Goal: Task Accomplishment & Management: Manage account settings

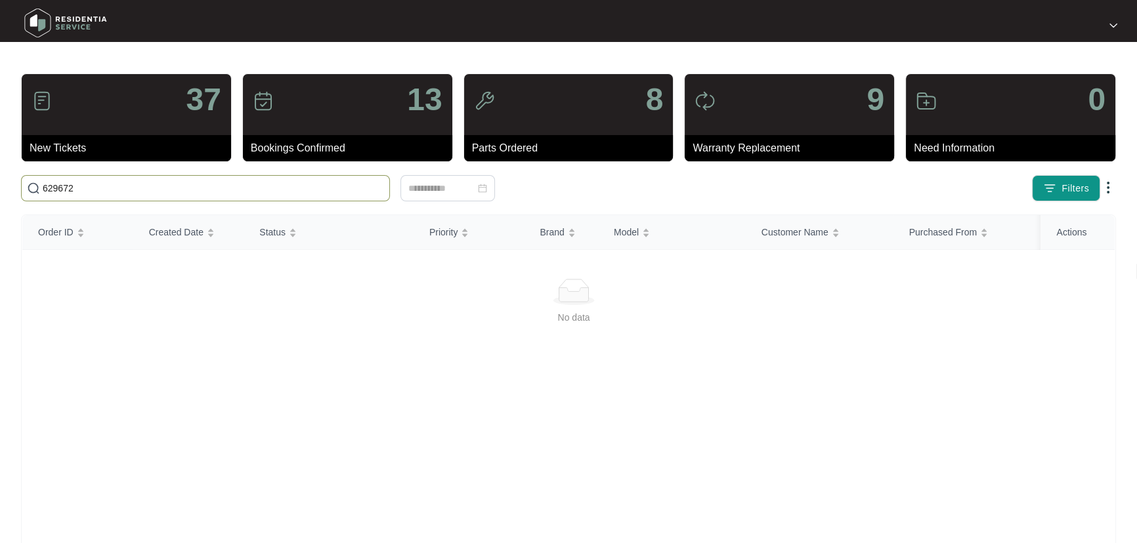
click at [0, 176] on main "37 New Tickets 13 Bookings Confirmed 8 Parts Ordered 9 Warranty Replacement 0 N…" at bounding box center [568, 309] width 1137 height 618
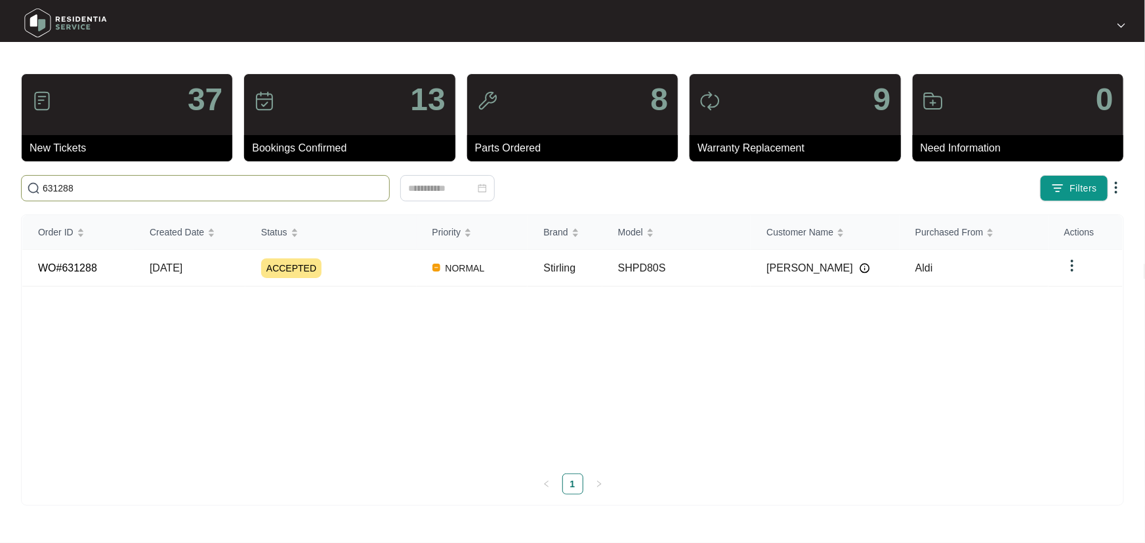
type input "631288"
click at [361, 264] on div "Order ID Created Date Status Priority Brand Model Customer Name Purchased From …" at bounding box center [572, 355] width 1101 height 280
click at [394, 272] on div "ACCEPTED" at bounding box center [339, 269] width 156 height 20
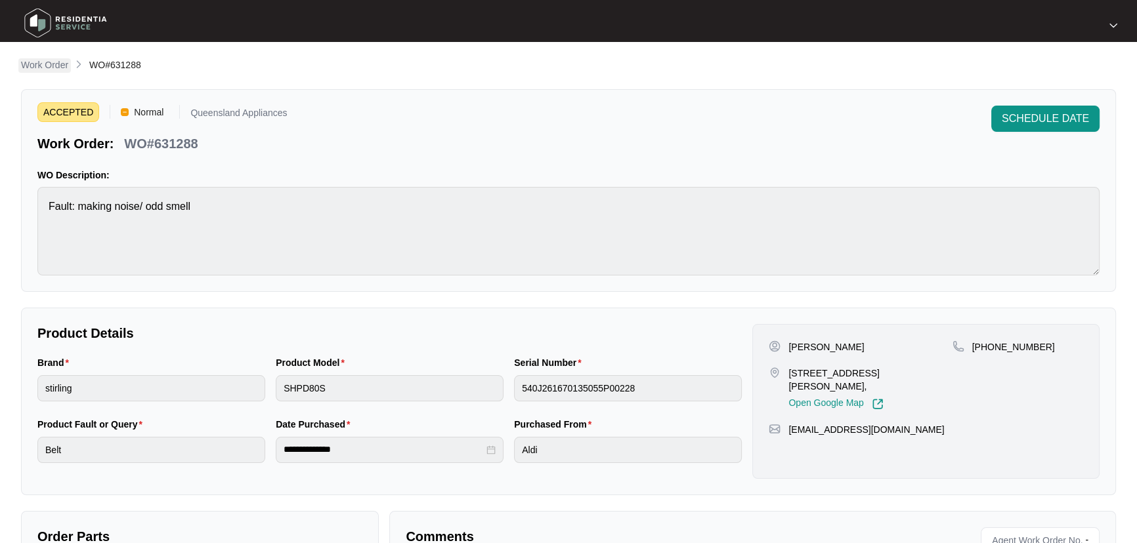
click at [52, 72] on link "Work Order" at bounding box center [44, 65] width 52 height 14
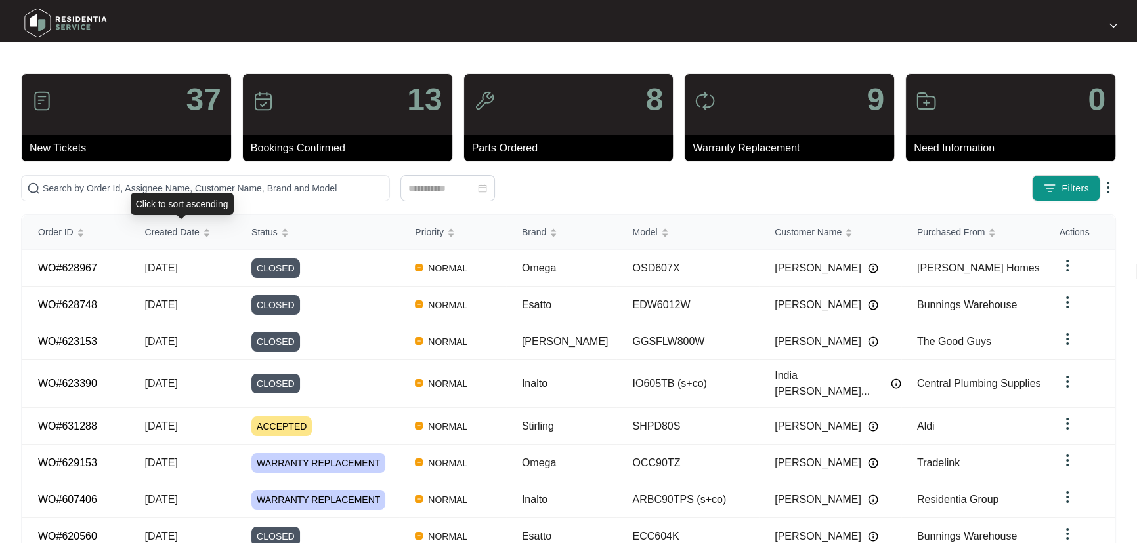
click at [219, 193] on div "Click to sort ascending" at bounding box center [182, 204] width 103 height 22
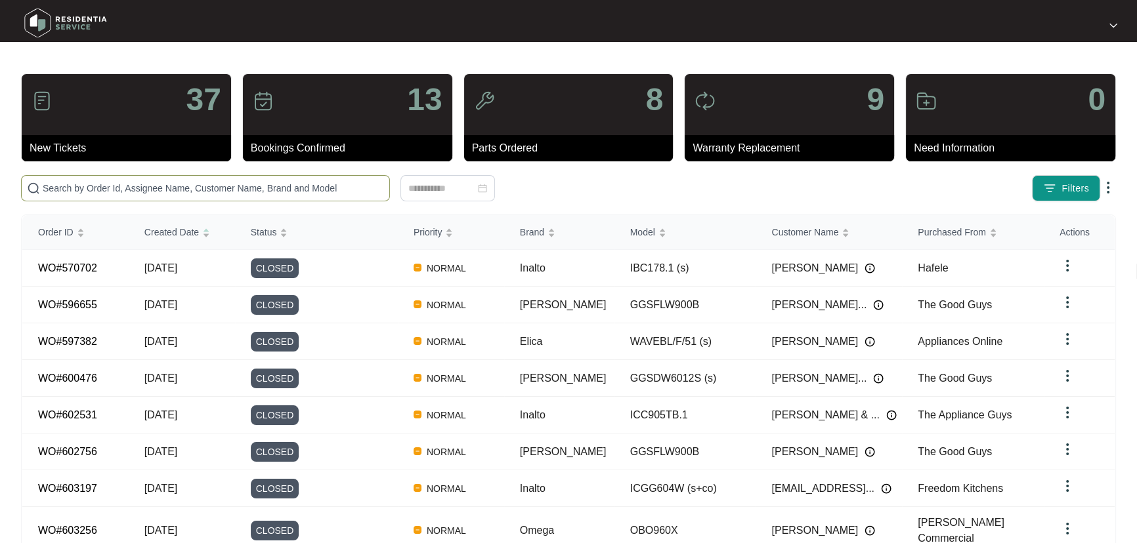
click at [251, 183] on input "text" at bounding box center [213, 188] width 341 height 14
paste input "631120"
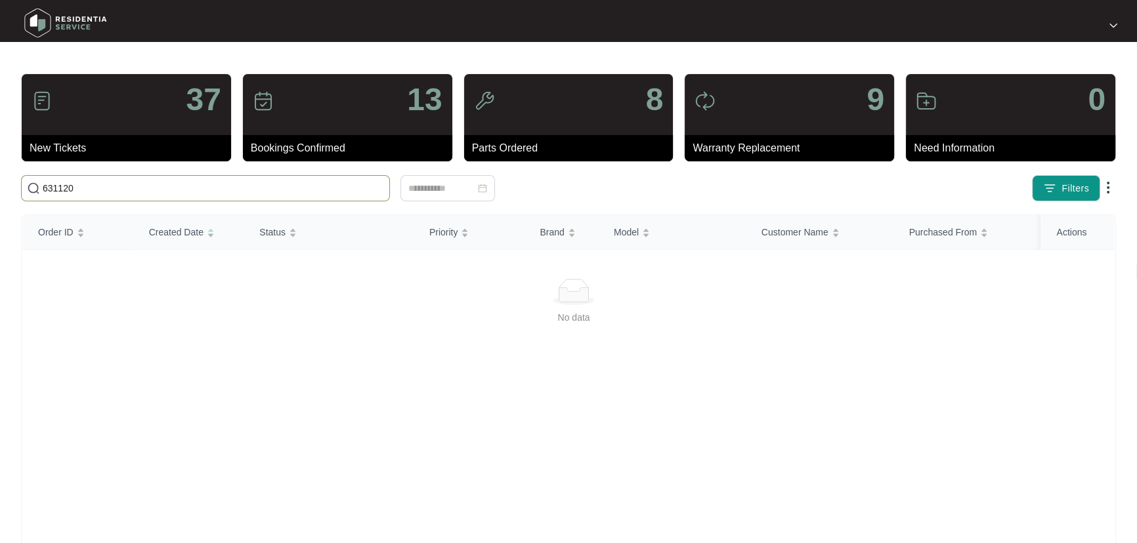
drag, startPoint x: 62, startPoint y: 188, endPoint x: 28, endPoint y: 188, distance: 34.1
click at [28, 188] on span "631120" at bounding box center [205, 188] width 369 height 26
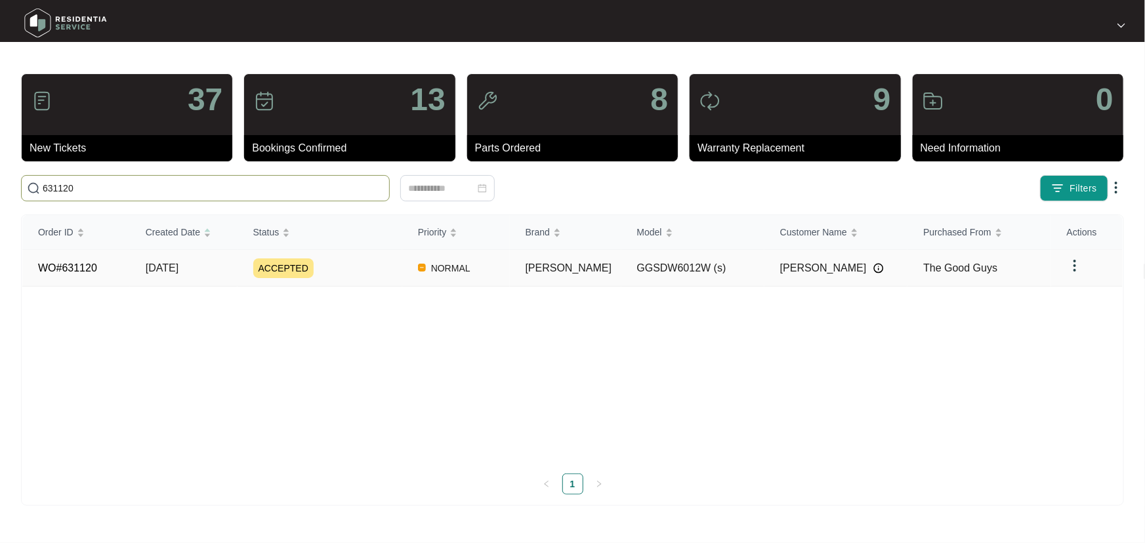
type input "631120"
click at [377, 272] on div "ACCEPTED" at bounding box center [327, 269] width 149 height 20
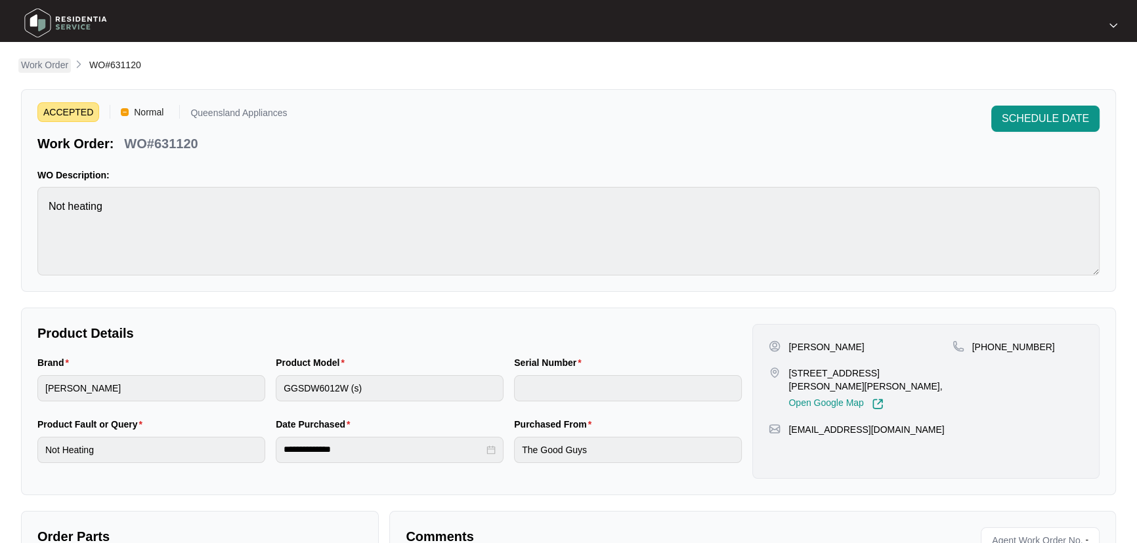
click at [42, 66] on p "Work Order" at bounding box center [44, 64] width 47 height 13
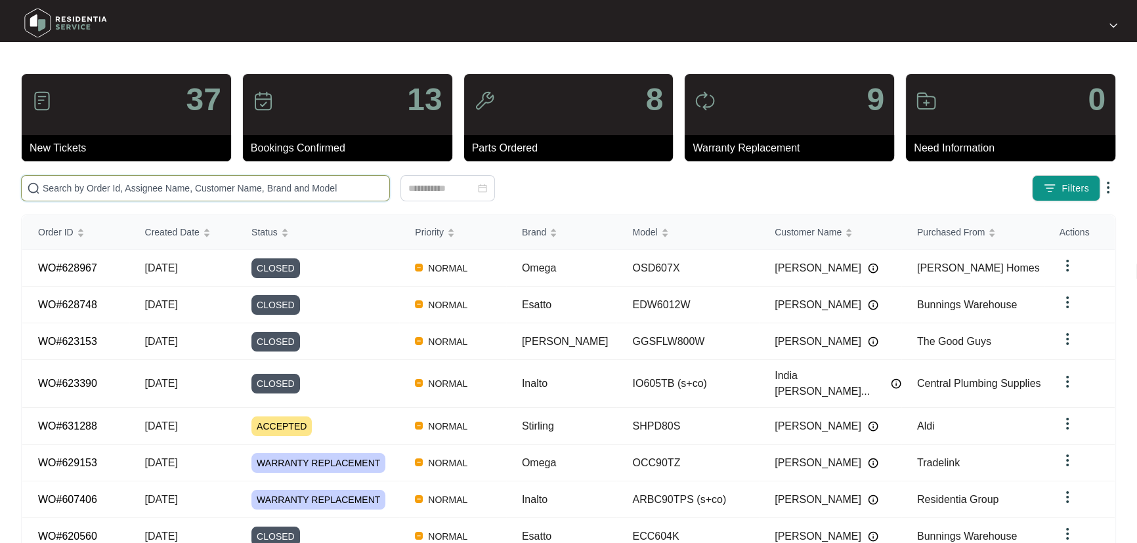
click at [138, 191] on input "text" at bounding box center [213, 188] width 341 height 14
paste input "631113"
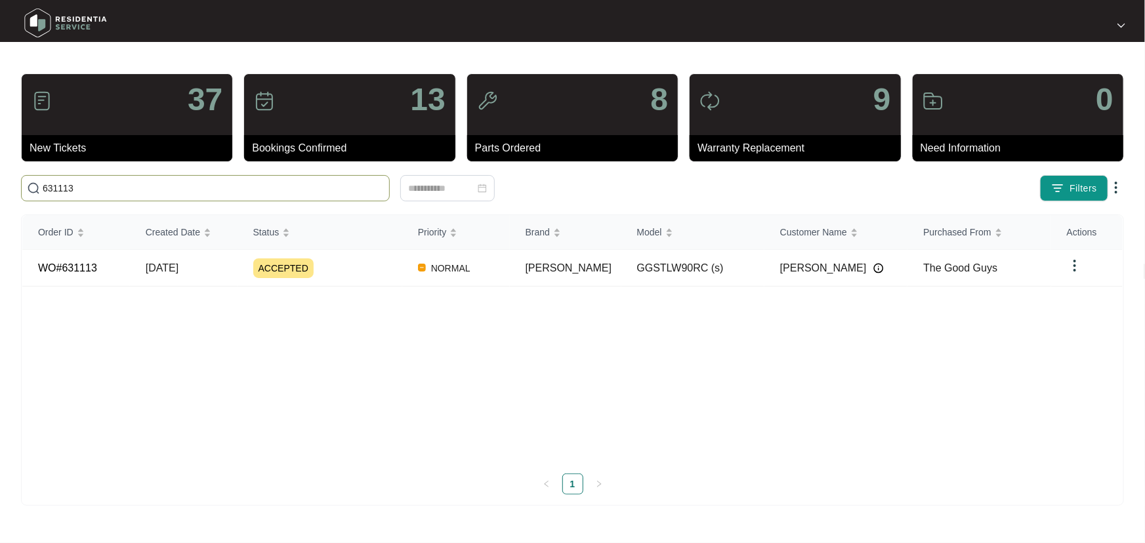
type input "631113"
click at [367, 259] on div "ACCEPTED" at bounding box center [327, 269] width 149 height 20
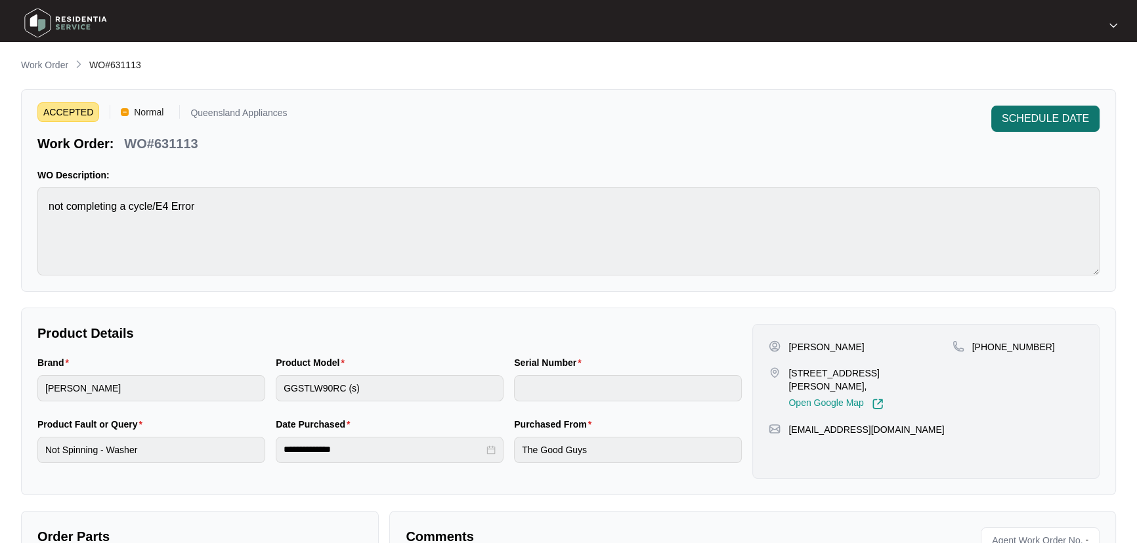
click at [1037, 123] on span "SCHEDULE DATE" at bounding box center [1044, 119] width 87 height 16
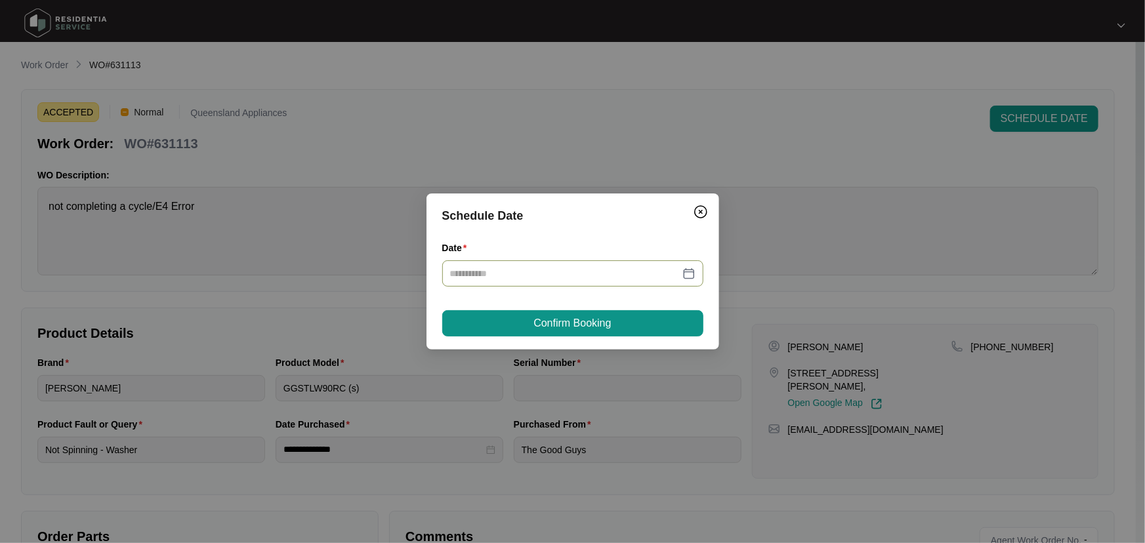
click at [692, 276] on div at bounding box center [572, 273] width 245 height 14
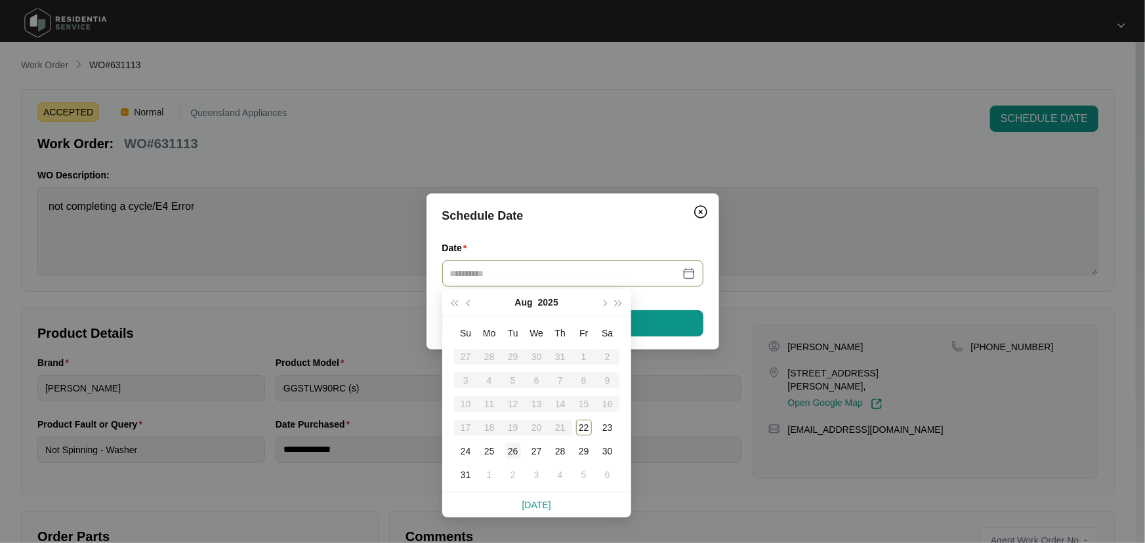
type input "**********"
click at [514, 454] on div "26" at bounding box center [513, 452] width 16 height 16
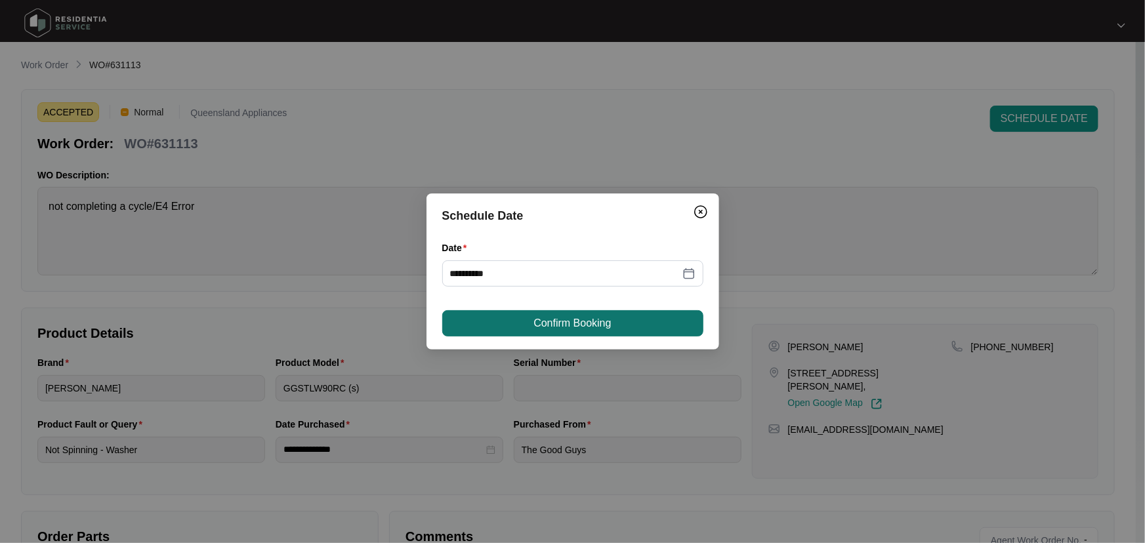
click at [616, 323] on button "Confirm Booking" at bounding box center [572, 323] width 261 height 26
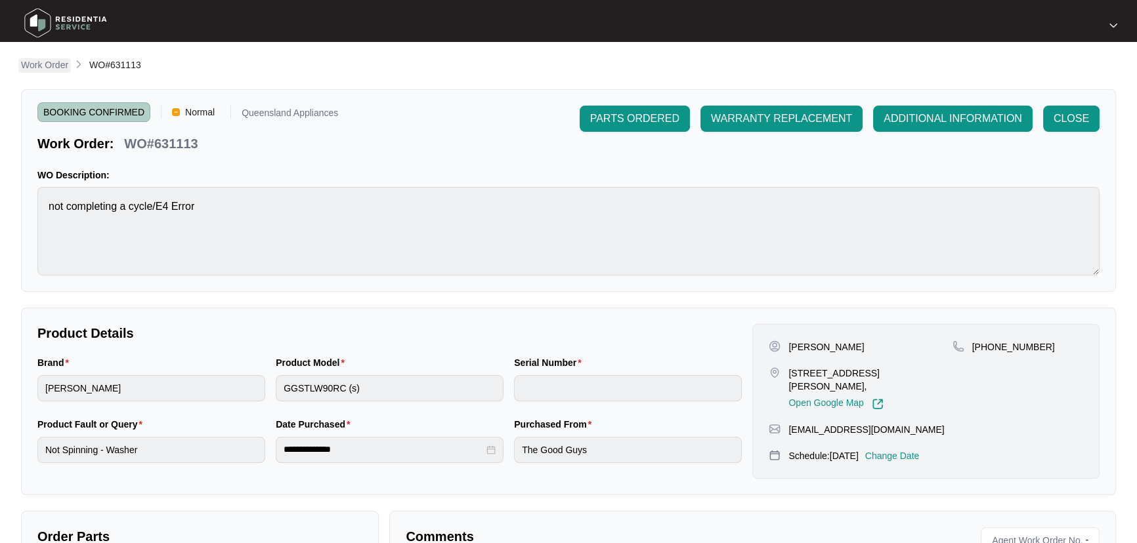
click at [52, 60] on p "Work Order" at bounding box center [44, 64] width 47 height 13
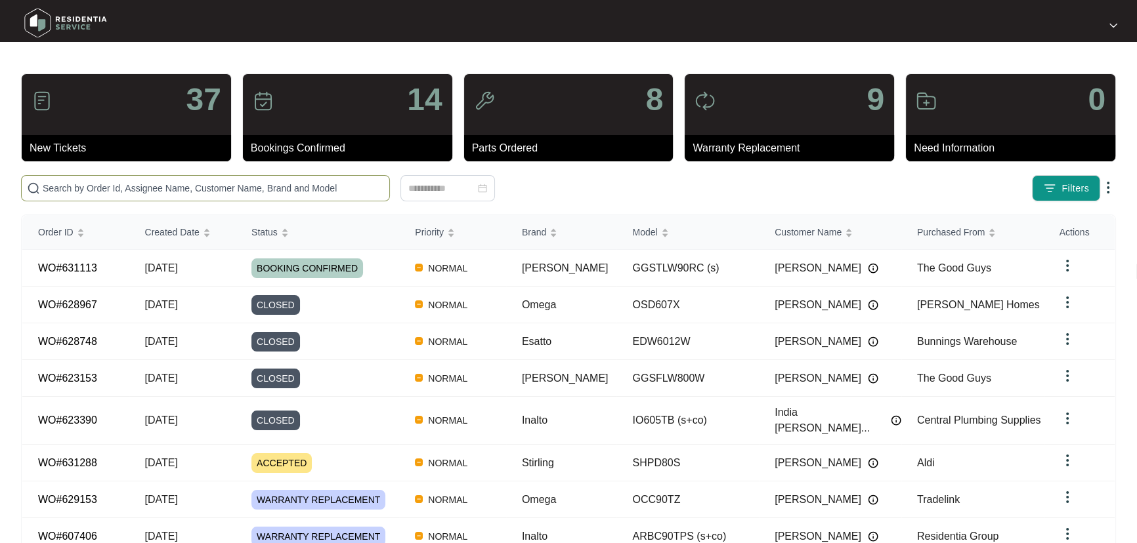
click at [142, 194] on input "text" at bounding box center [213, 188] width 341 height 14
paste input "631073"
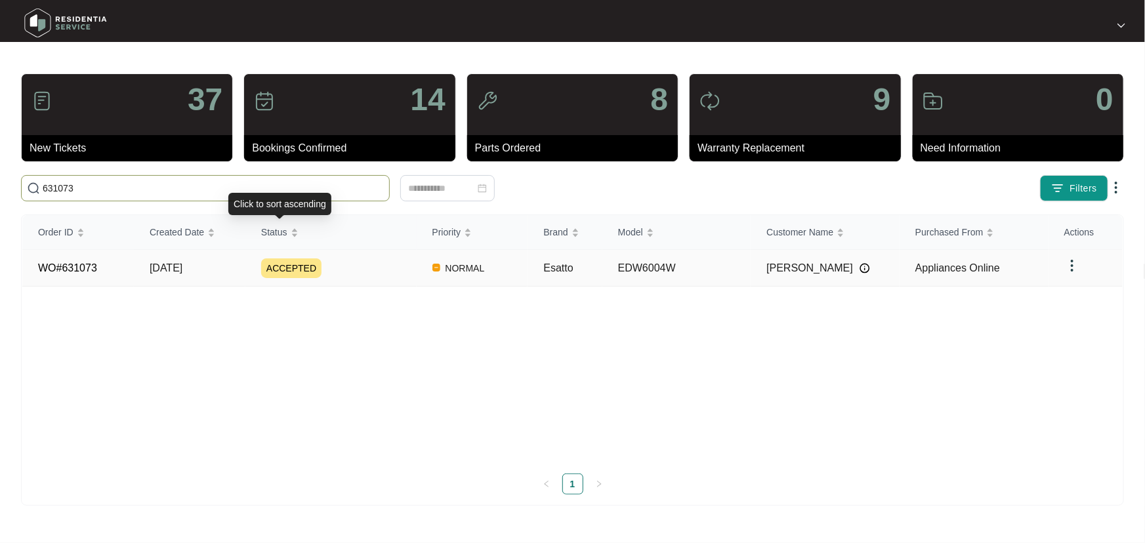
type input "631073"
click at [357, 259] on div "ACCEPTED" at bounding box center [339, 269] width 156 height 20
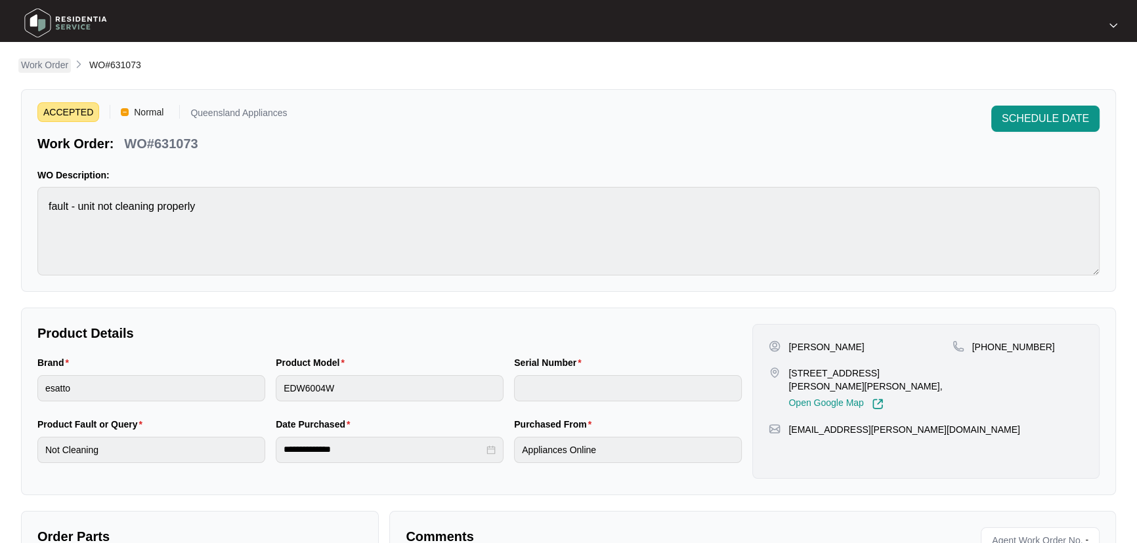
click at [52, 63] on p "Work Order" at bounding box center [44, 64] width 47 height 13
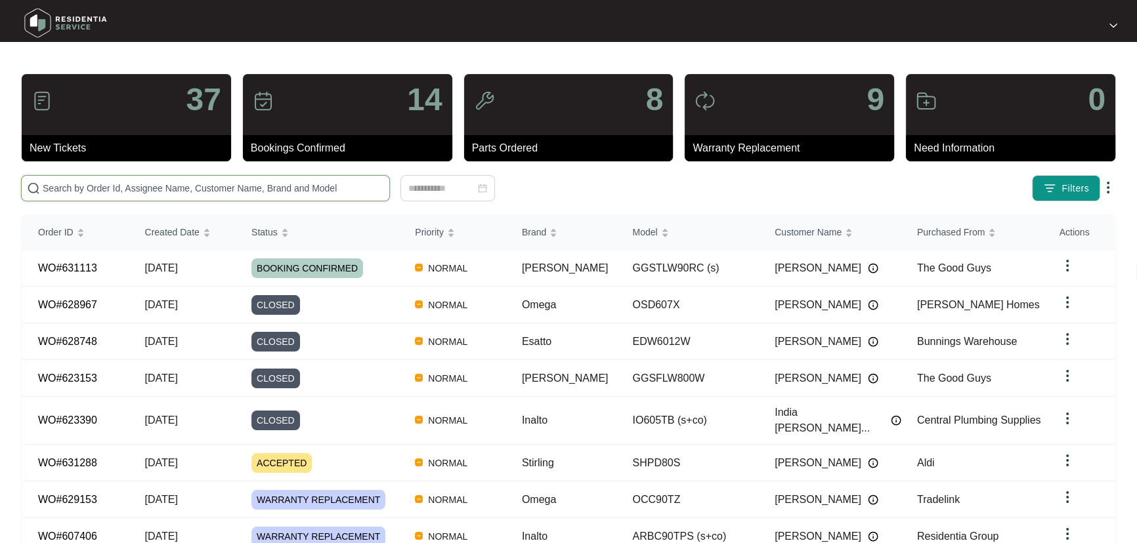
click at [189, 190] on input "text" at bounding box center [213, 188] width 341 height 14
paste input "630789"
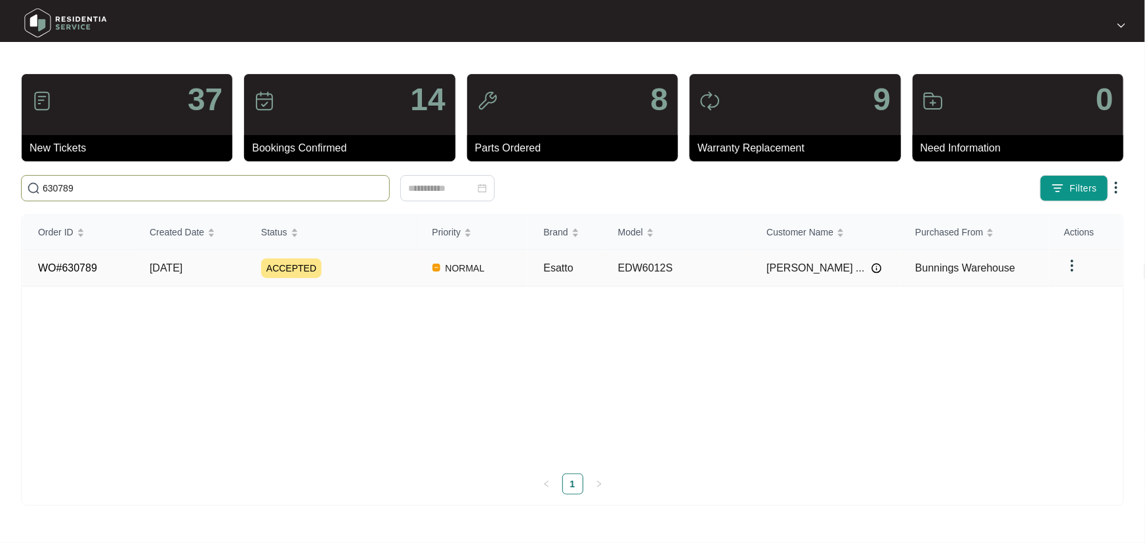
type input "630789"
click at [400, 262] on div "ACCEPTED" at bounding box center [339, 269] width 156 height 20
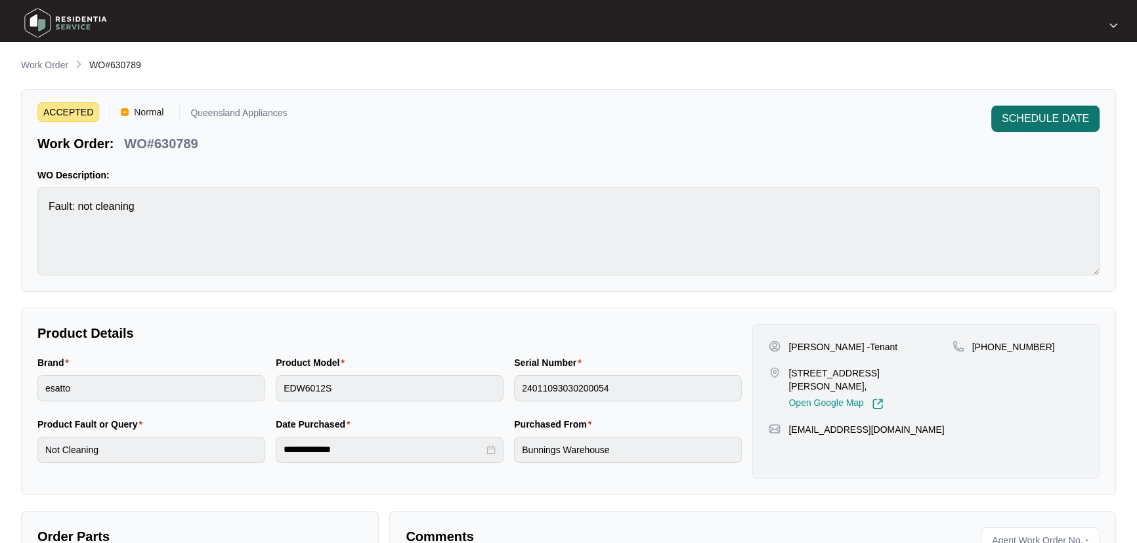
click at [1054, 115] on span "SCHEDULE DATE" at bounding box center [1044, 119] width 87 height 16
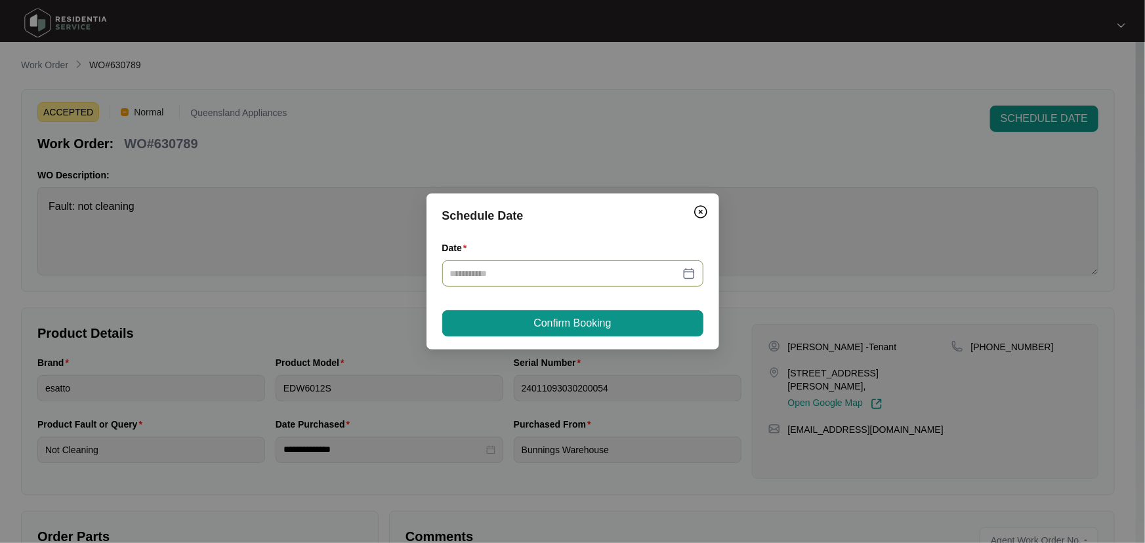
click at [689, 272] on div at bounding box center [572, 273] width 245 height 14
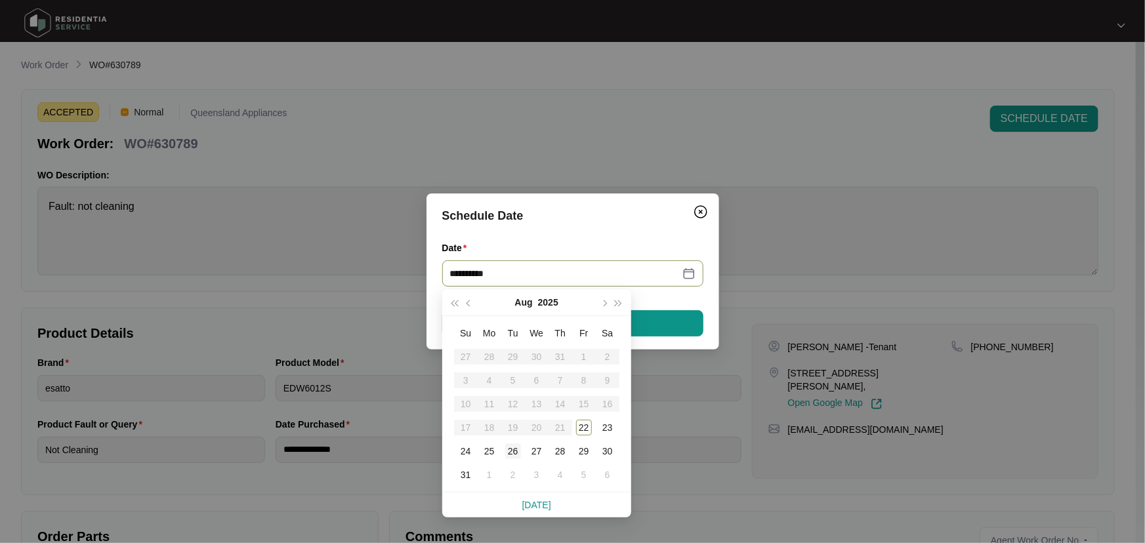
type input "**********"
click at [512, 451] on div "26" at bounding box center [513, 452] width 16 height 16
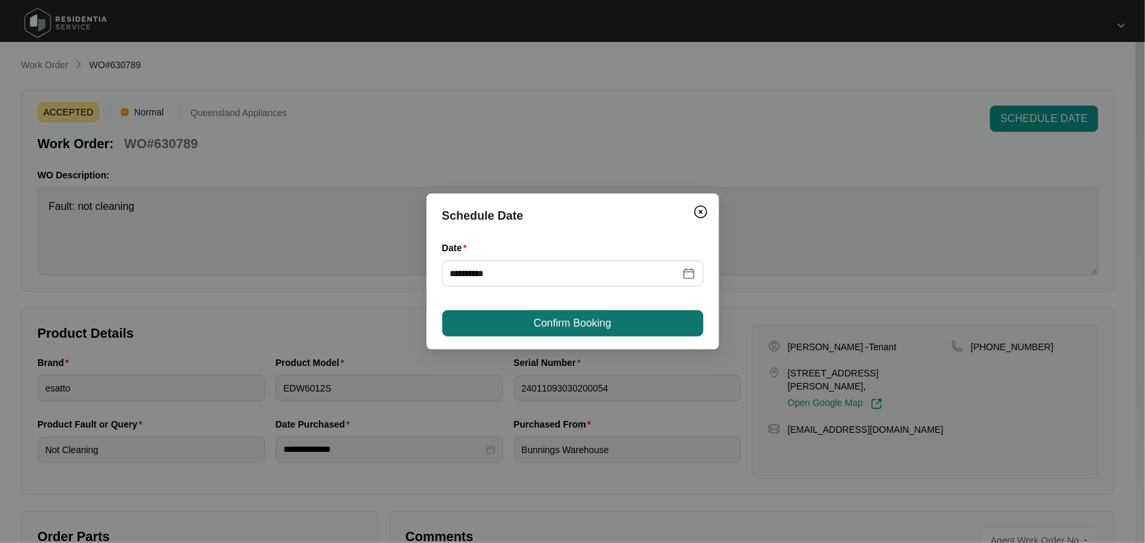
click at [637, 321] on button "Confirm Booking" at bounding box center [572, 323] width 261 height 26
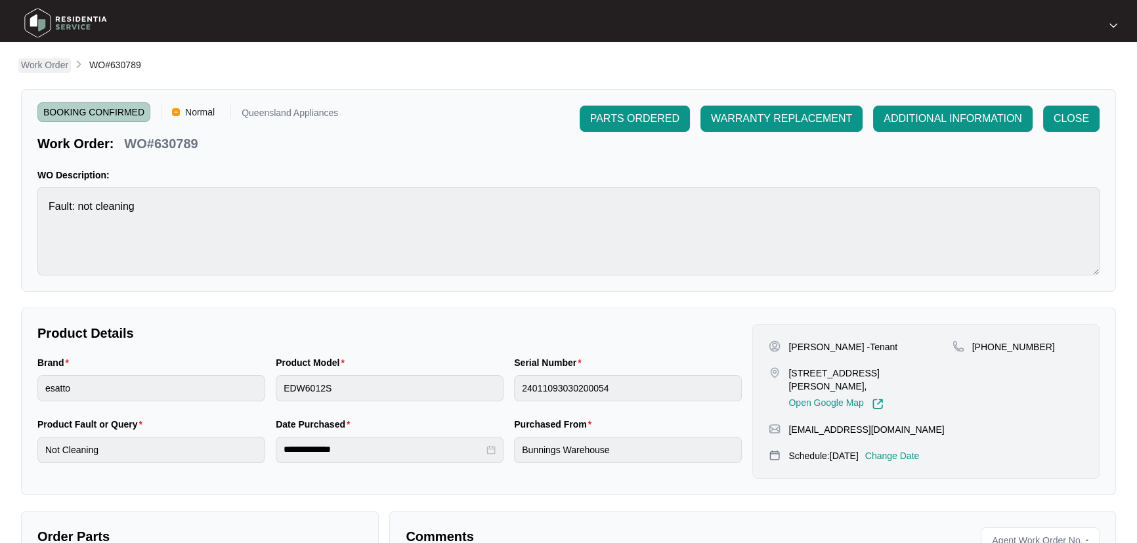
click at [26, 67] on p "Work Order" at bounding box center [44, 64] width 47 height 13
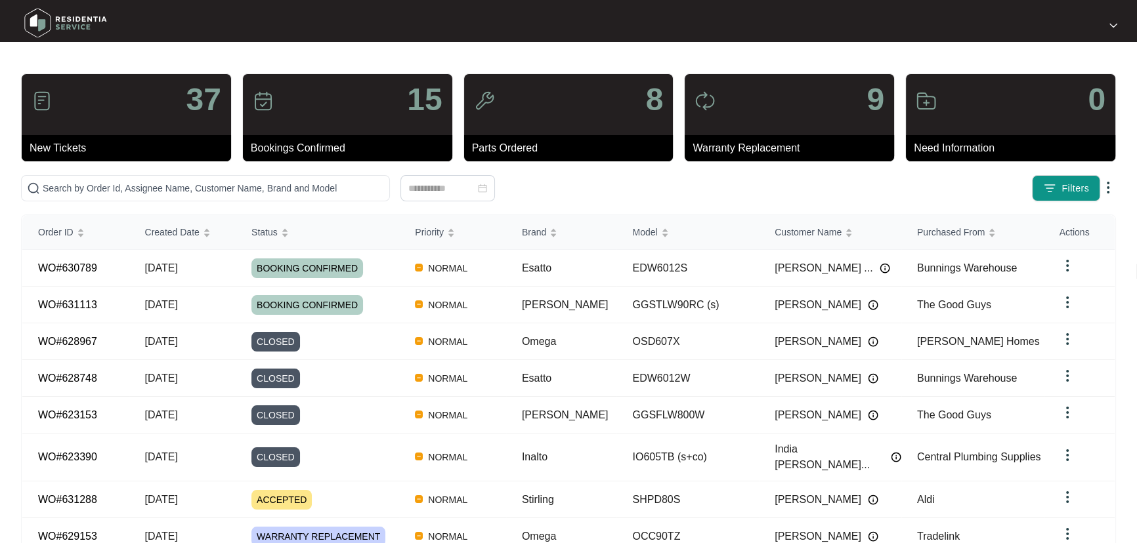
click at [310, 171] on div "37 New Tickets 15 Bookings Confirmed 8 Parts Ordered 9 Warranty Replacement 0 N…" at bounding box center [568, 372] width 1095 height 598
click at [310, 190] on input "text" at bounding box center [213, 188] width 341 height 14
paste input "630381"
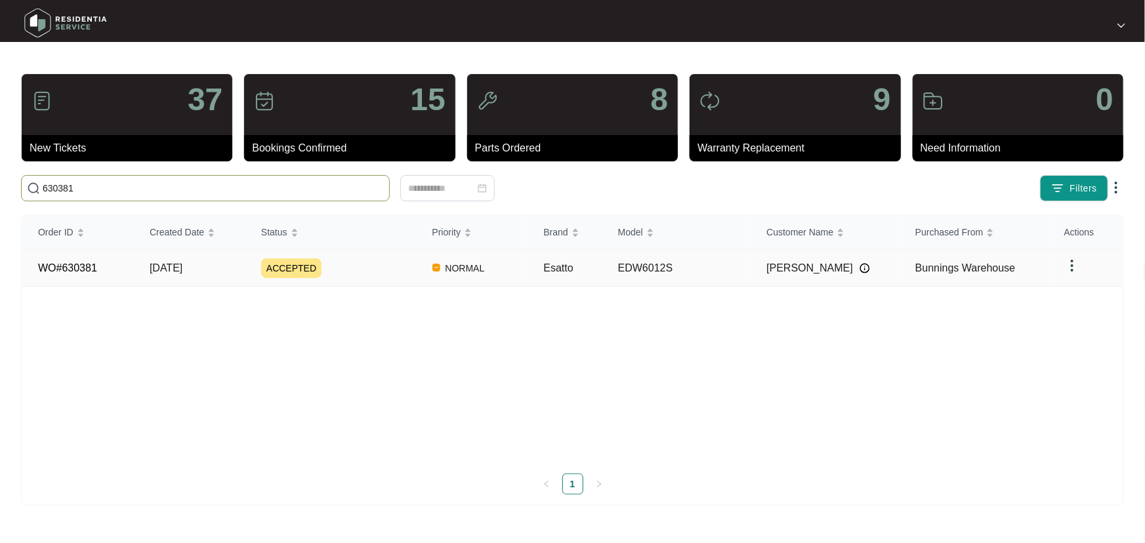
type input "630381"
click at [413, 259] on div "ACCEPTED" at bounding box center [339, 269] width 156 height 20
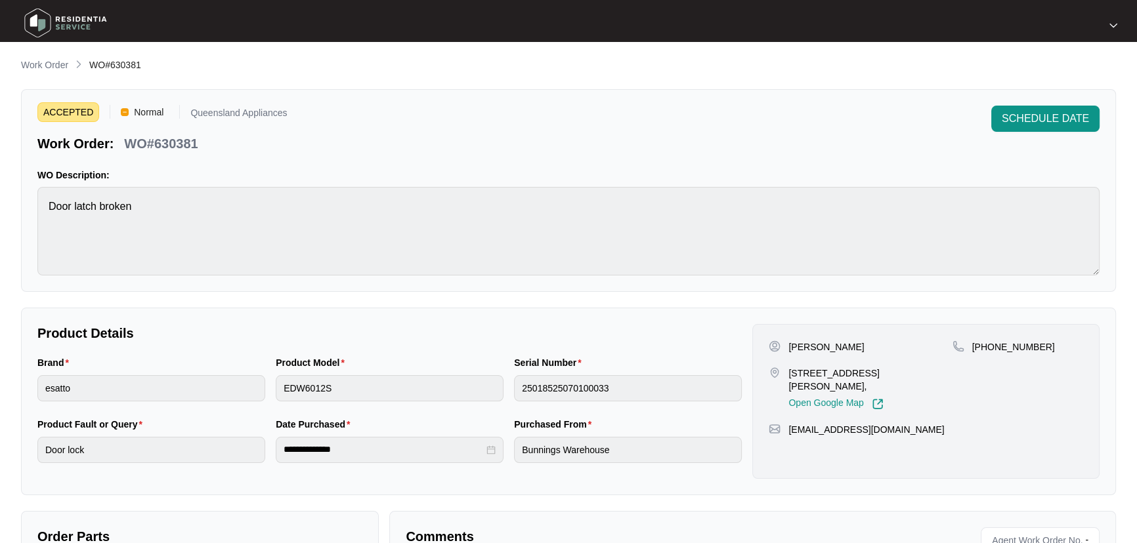
drag, startPoint x: 54, startPoint y: 60, endPoint x: 77, endPoint y: 66, distance: 23.6
click at [54, 60] on p "Work Order" at bounding box center [44, 64] width 47 height 13
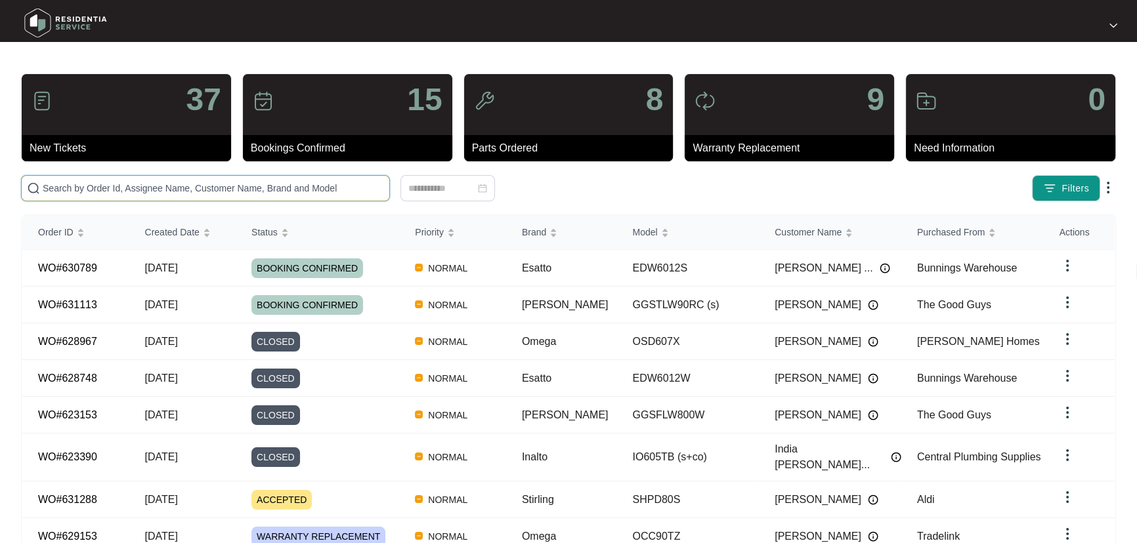
click at [207, 194] on input "text" at bounding box center [213, 188] width 341 height 14
paste input "630316"
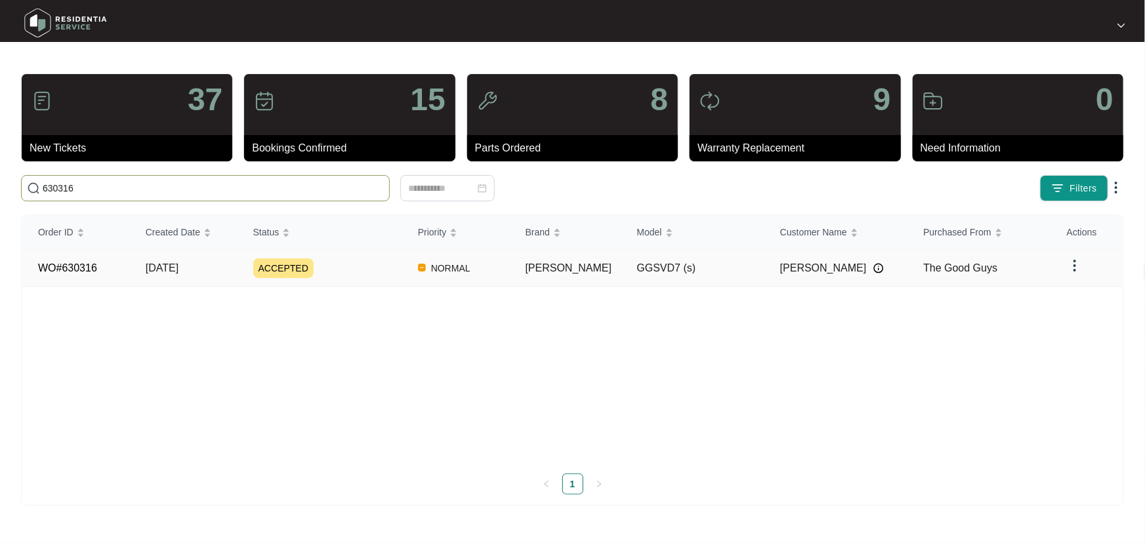
type input "630316"
click at [377, 282] on td "ACCEPTED" at bounding box center [320, 268] width 165 height 37
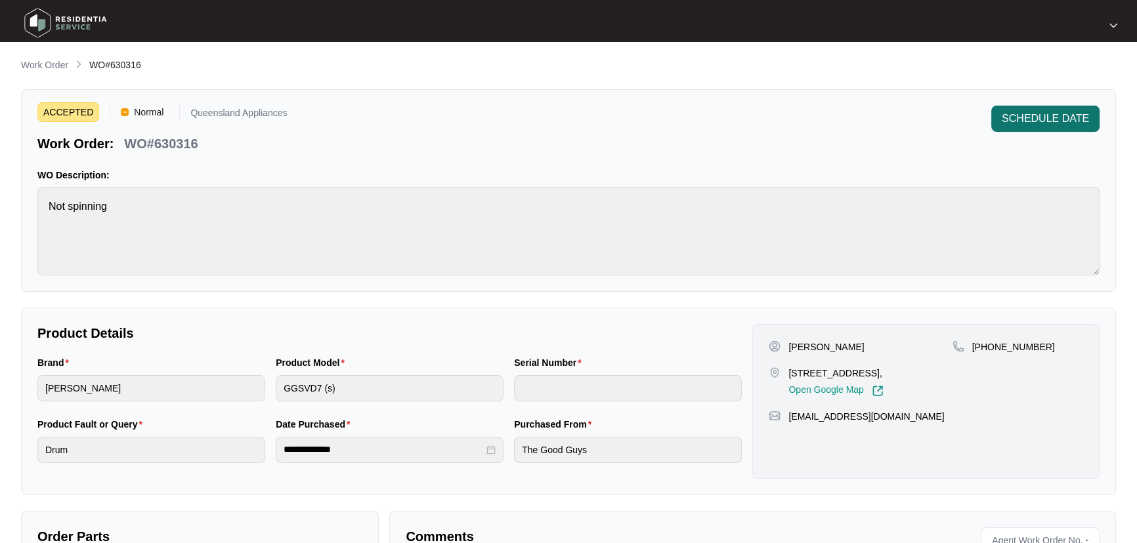
click at [1025, 119] on span "SCHEDULE DATE" at bounding box center [1044, 119] width 87 height 16
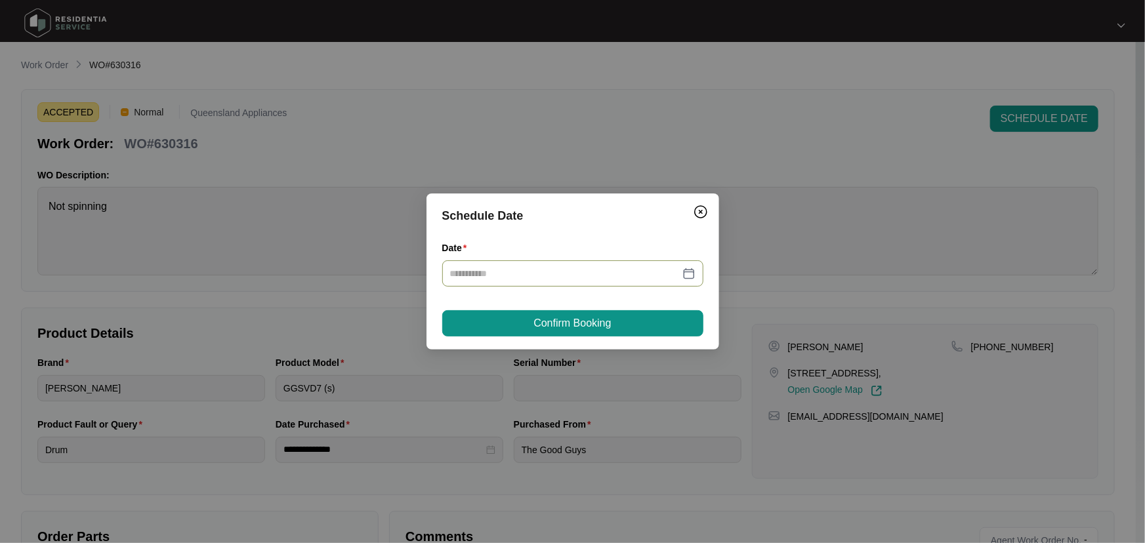
click at [691, 270] on div at bounding box center [572, 273] width 245 height 14
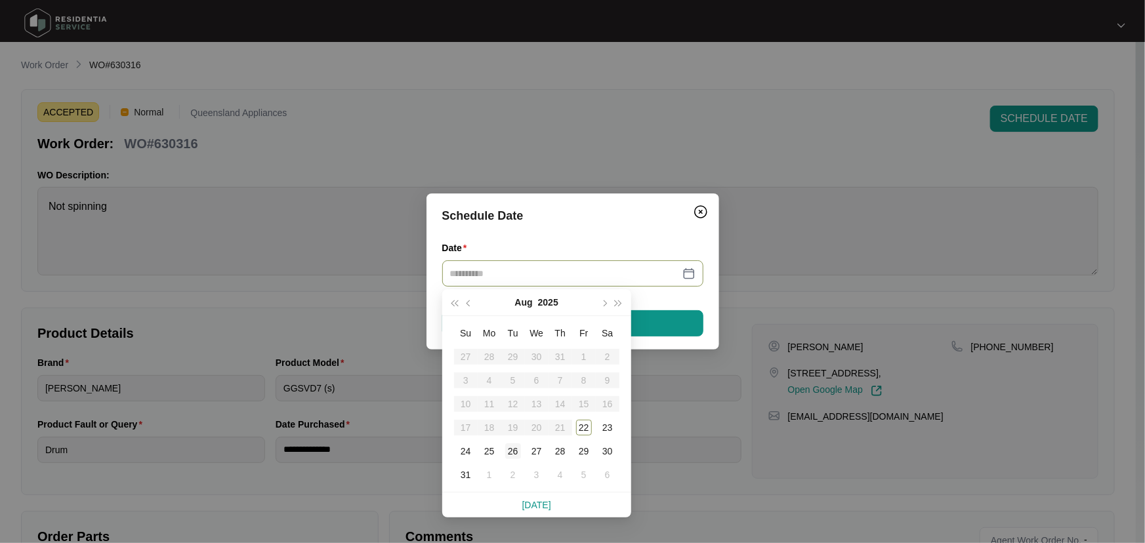
type input "**********"
click at [517, 448] on div "26" at bounding box center [513, 452] width 16 height 16
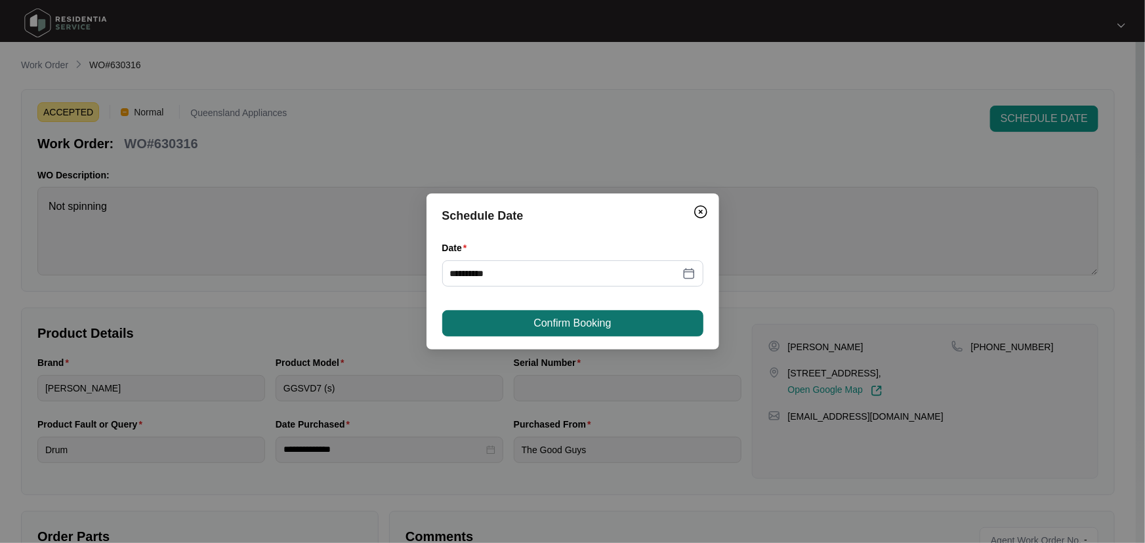
click at [629, 333] on button "Confirm Booking" at bounding box center [572, 323] width 261 height 26
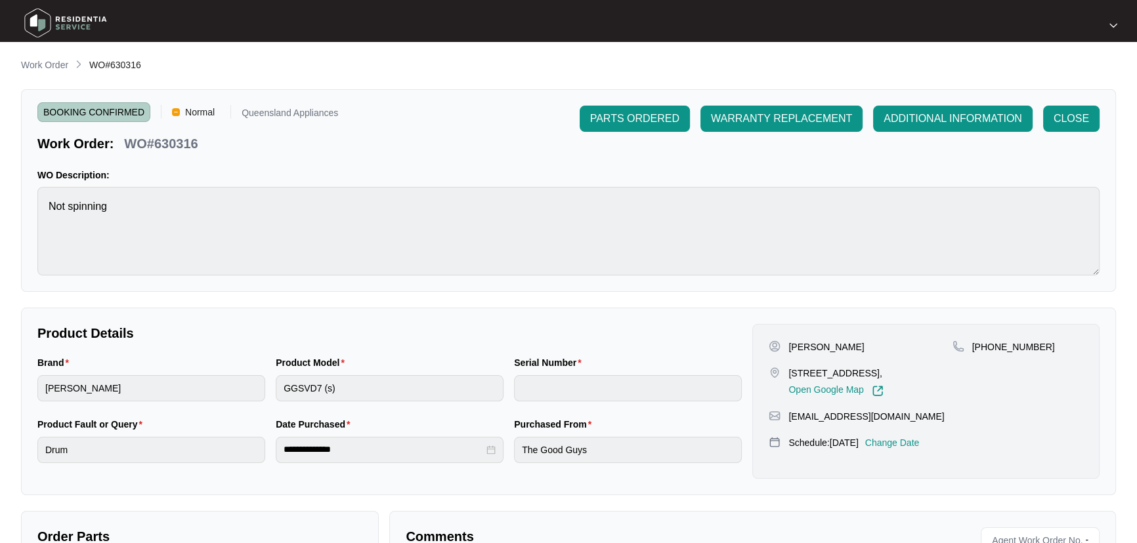
drag, startPoint x: 52, startPoint y: 63, endPoint x: 115, endPoint y: 71, distance: 64.1
click at [52, 63] on p "Work Order" at bounding box center [44, 64] width 47 height 13
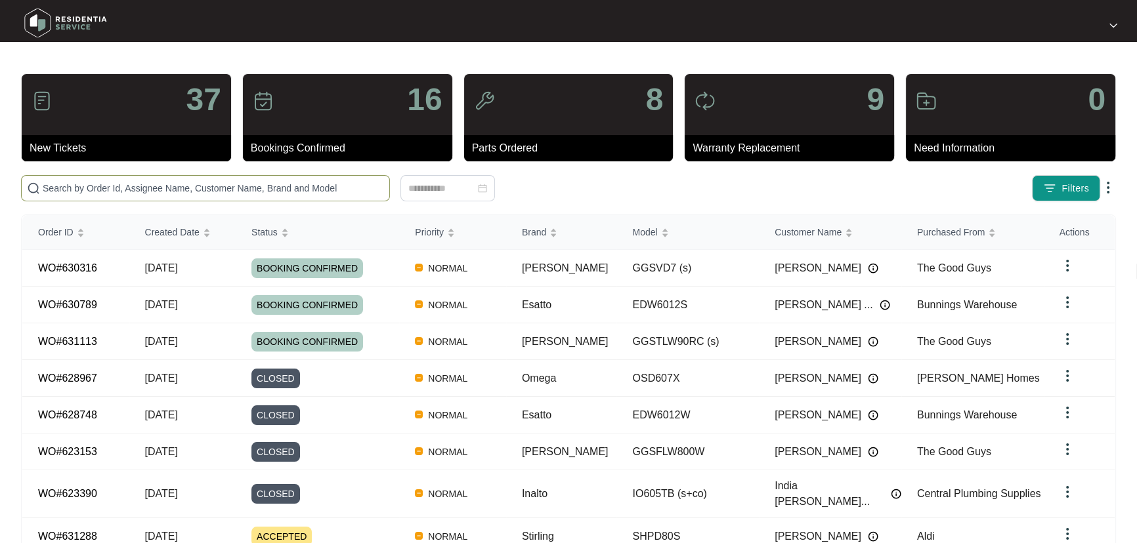
click at [185, 189] on input "text" at bounding box center [213, 188] width 341 height 14
paste input "629664"
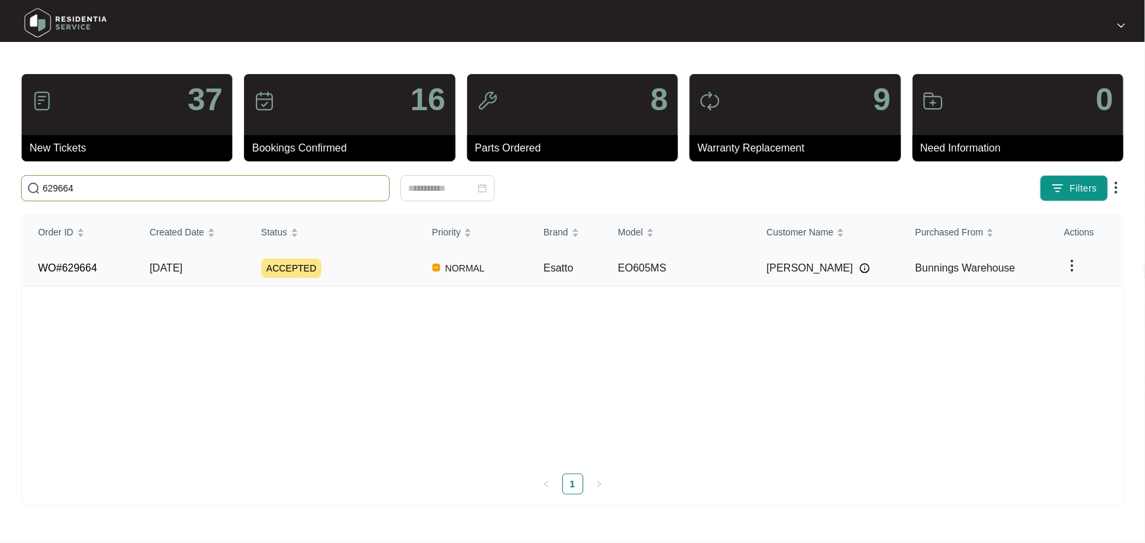
type input "629664"
click at [387, 268] on div "ACCEPTED" at bounding box center [339, 269] width 156 height 20
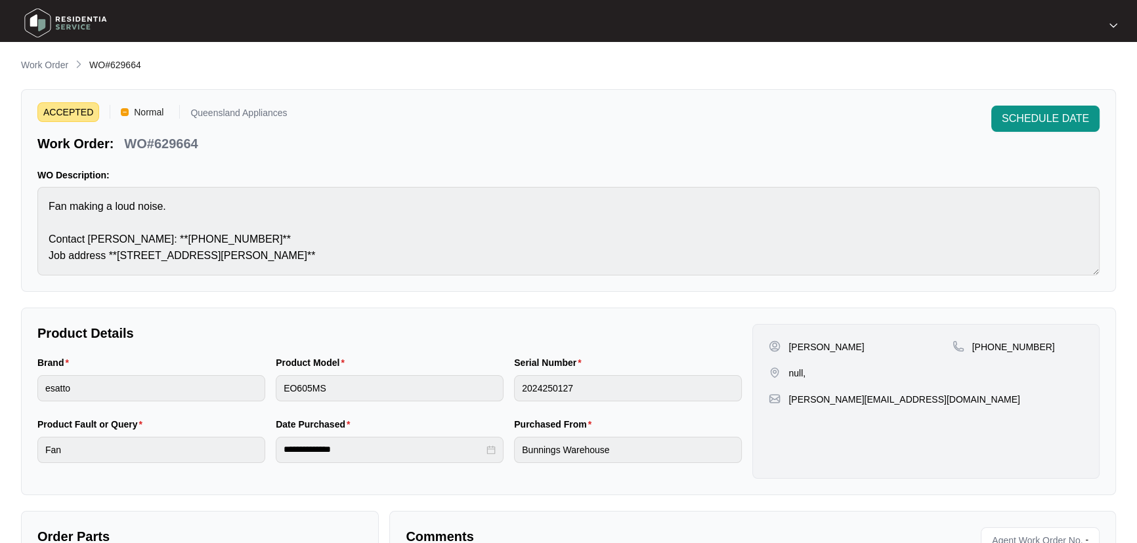
click at [49, 58] on li "Work Order" at bounding box center [44, 66] width 47 height 16
click at [58, 68] on p "Work Order" at bounding box center [44, 64] width 47 height 13
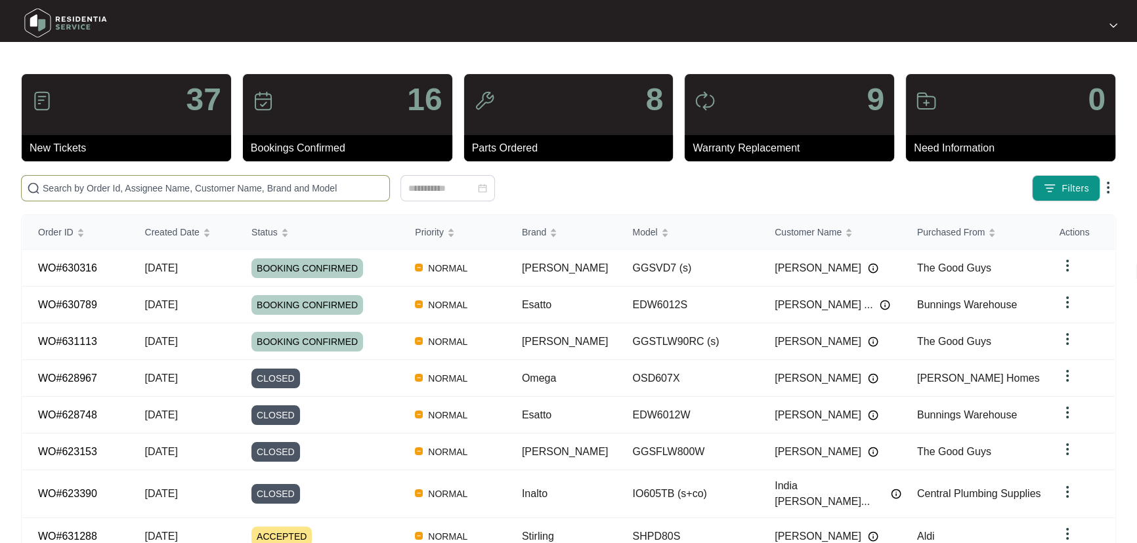
click at [161, 190] on input "text" at bounding box center [213, 188] width 341 height 14
paste input "629919"
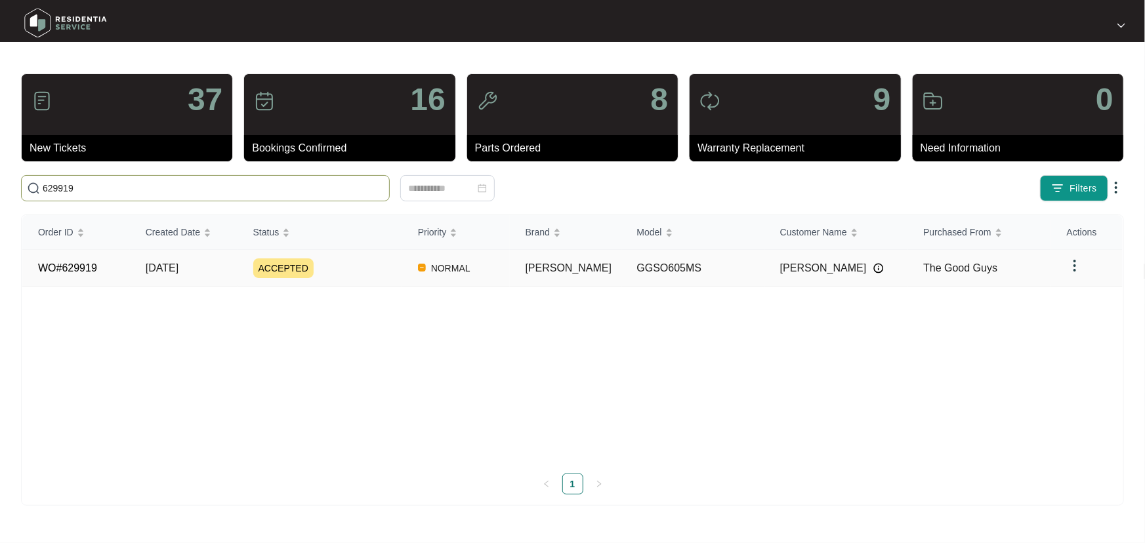
type input "629919"
click at [346, 261] on div "ACCEPTED" at bounding box center [327, 269] width 149 height 20
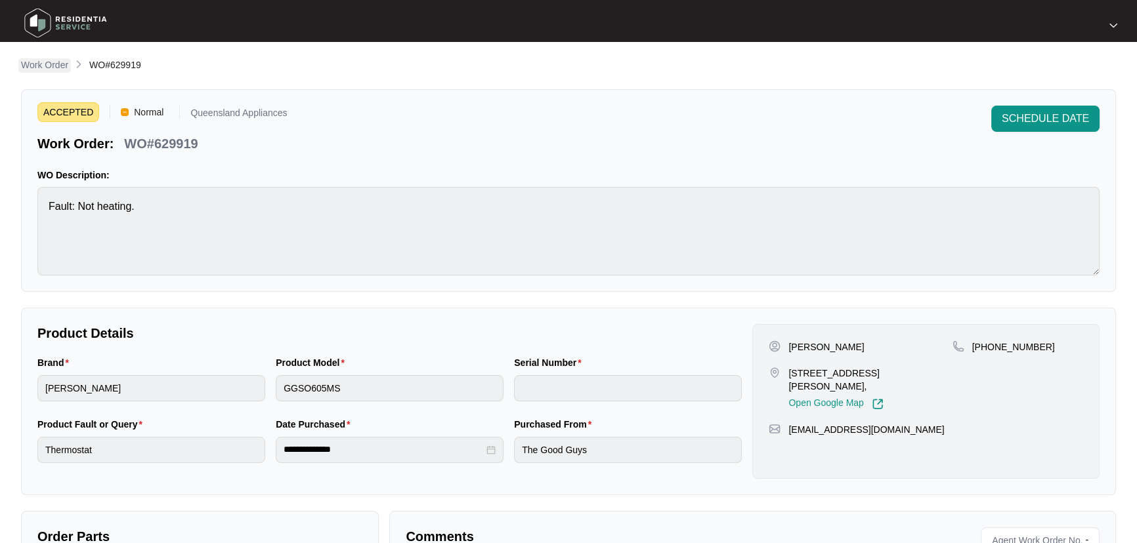
click at [58, 68] on p "Work Order" at bounding box center [44, 64] width 47 height 13
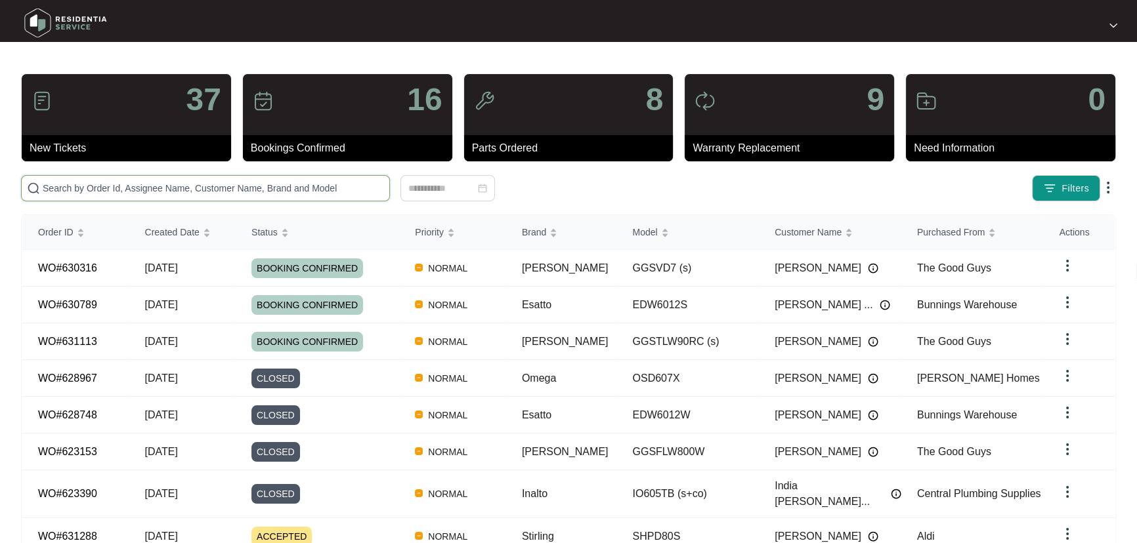
click at [358, 189] on input "text" at bounding box center [213, 188] width 341 height 14
paste input "629897"
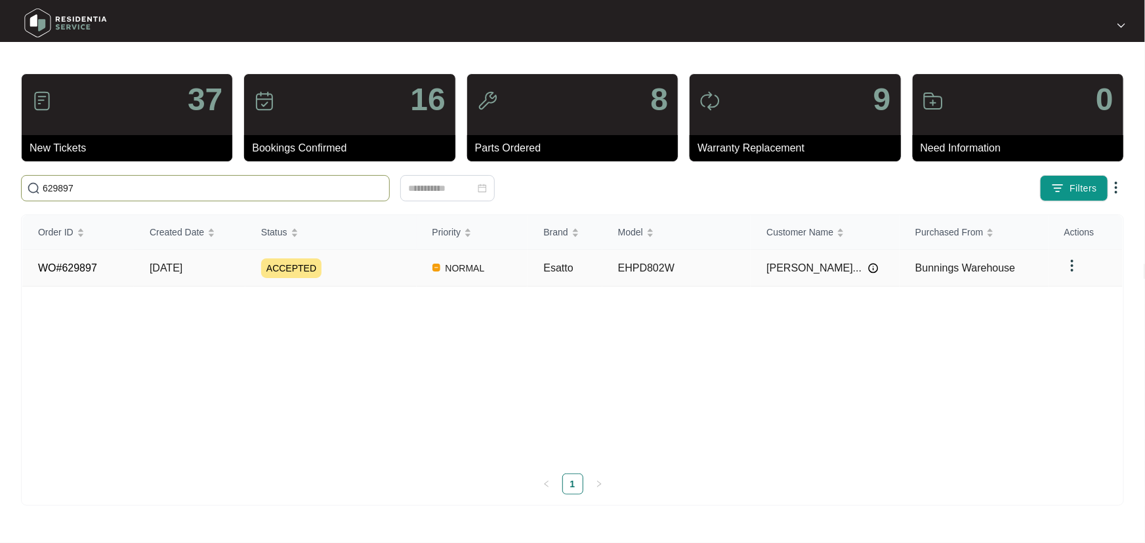
type input "629897"
click at [381, 265] on div "ACCEPTED" at bounding box center [339, 269] width 156 height 20
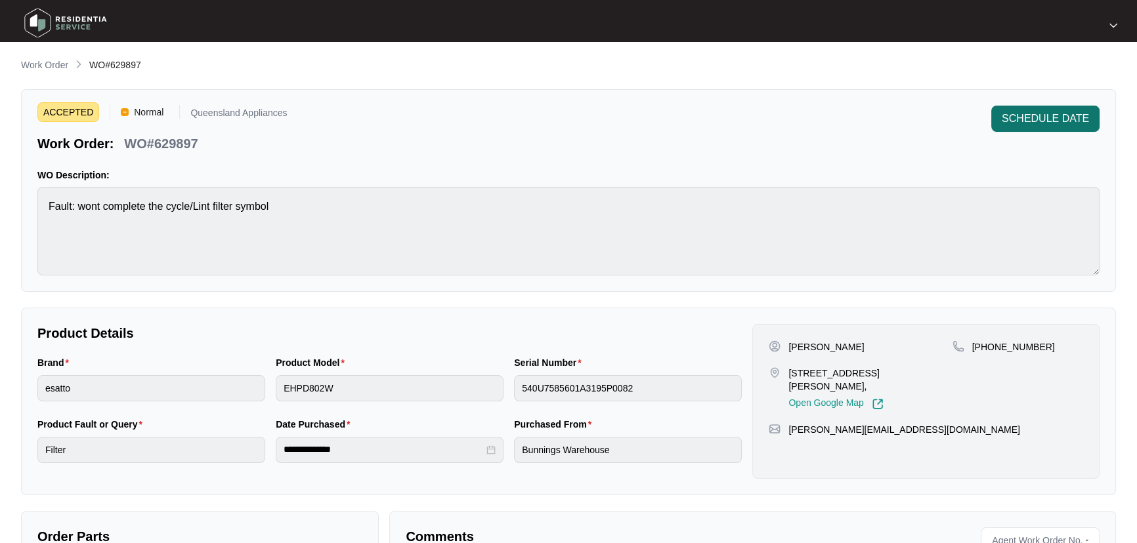
click at [1044, 116] on span "SCHEDULE DATE" at bounding box center [1044, 119] width 87 height 16
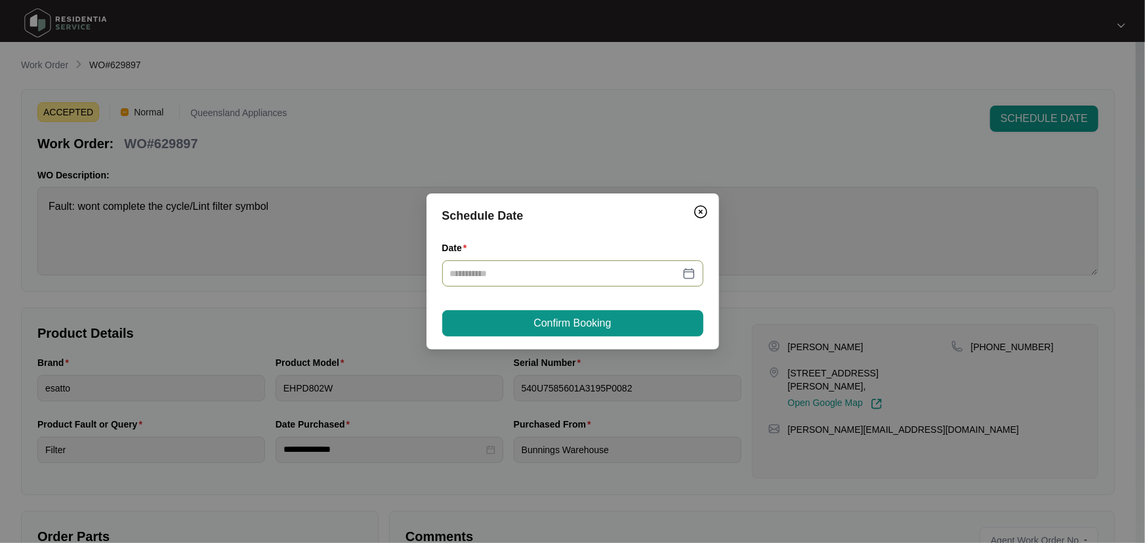
click at [682, 278] on div at bounding box center [572, 273] width 245 height 14
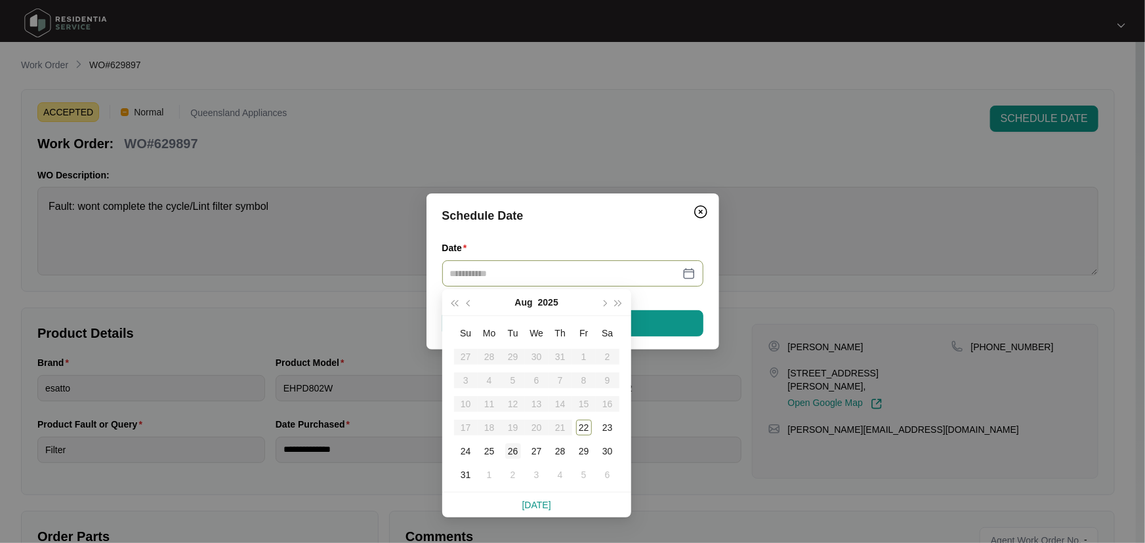
type input "**********"
click at [513, 452] on div "26" at bounding box center [513, 452] width 16 height 16
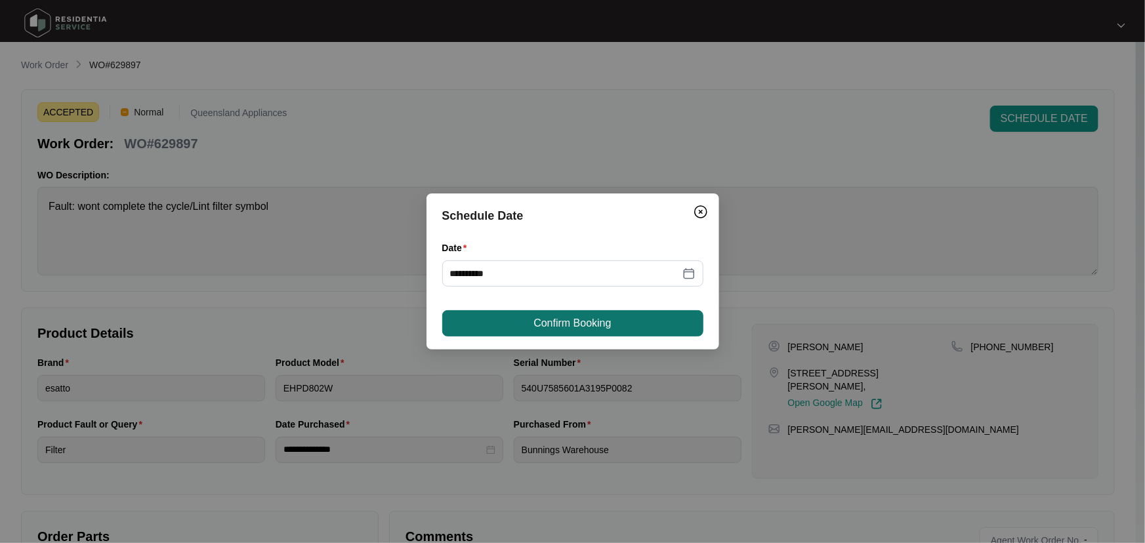
click at [600, 327] on span "Confirm Booking" at bounding box center [572, 324] width 77 height 16
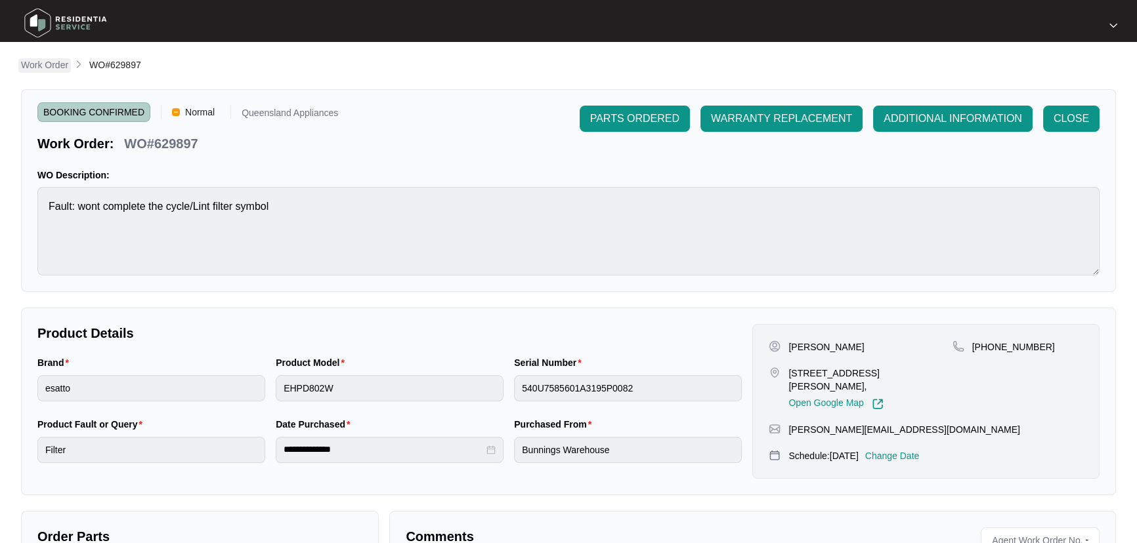
click at [54, 62] on p "Work Order" at bounding box center [44, 64] width 47 height 13
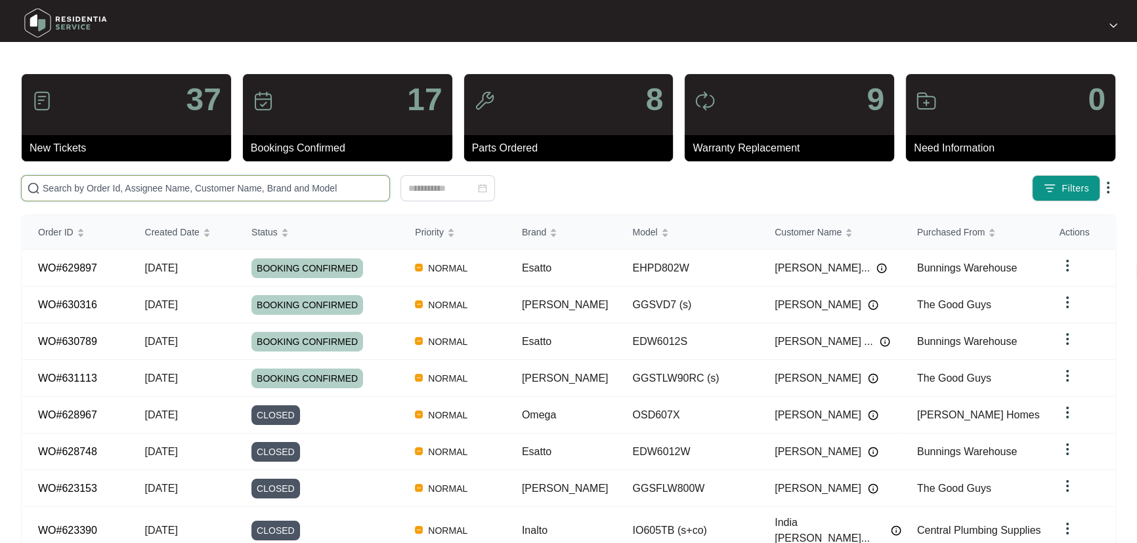
click at [230, 184] on input "text" at bounding box center [213, 188] width 341 height 14
paste input "629894"
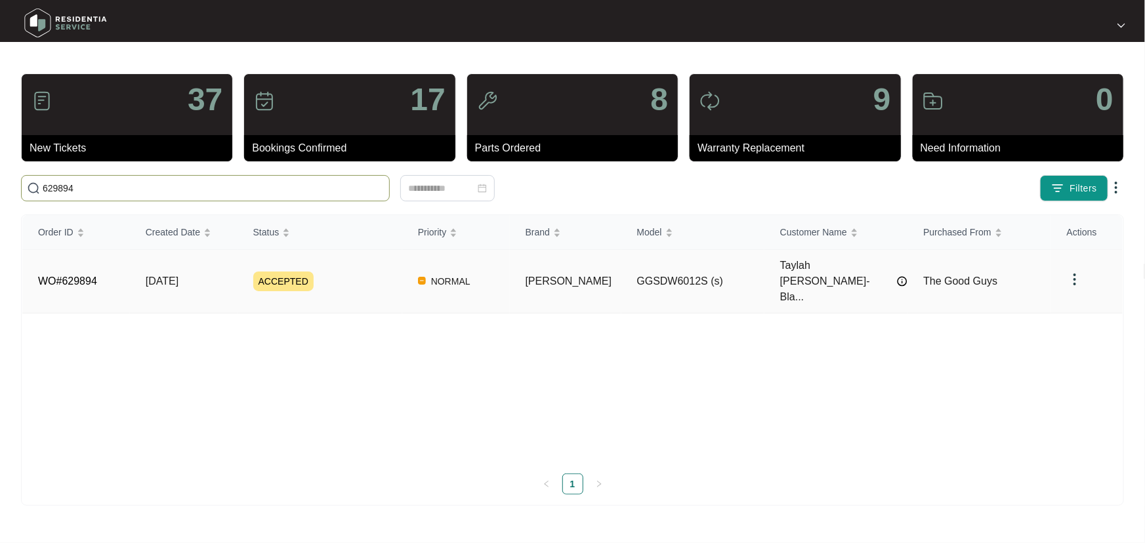
type input "629894"
click at [364, 272] on div "ACCEPTED" at bounding box center [327, 282] width 149 height 20
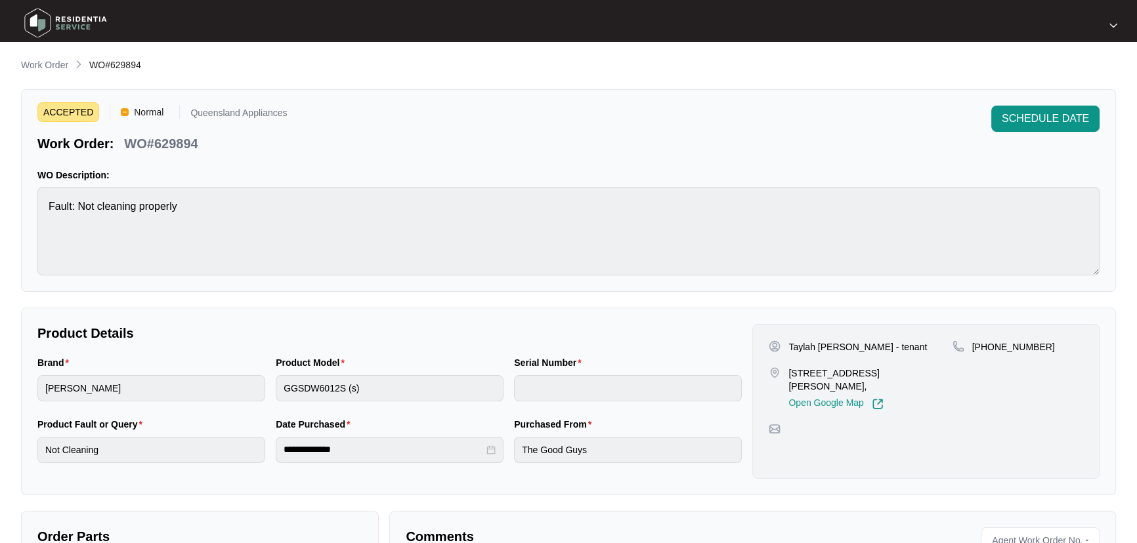
click at [1071, 99] on div "ACCEPTED Normal Queensland Appliances Work Order: WO#629894 SCHEDULE DATE WO De…" at bounding box center [568, 190] width 1095 height 203
click at [1072, 111] on span "SCHEDULE DATE" at bounding box center [1044, 119] width 87 height 16
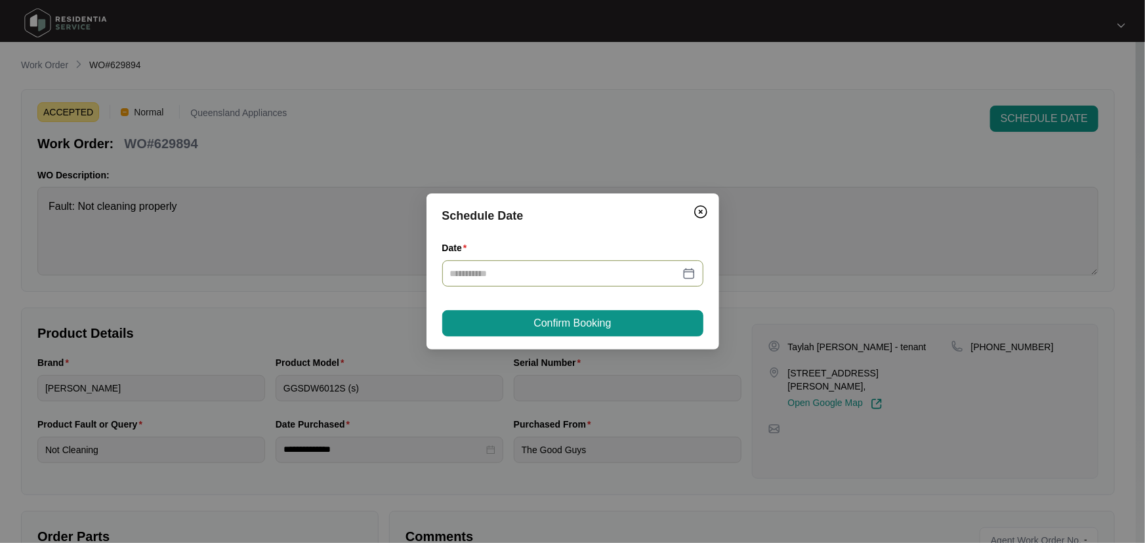
click at [692, 273] on div at bounding box center [572, 273] width 245 height 14
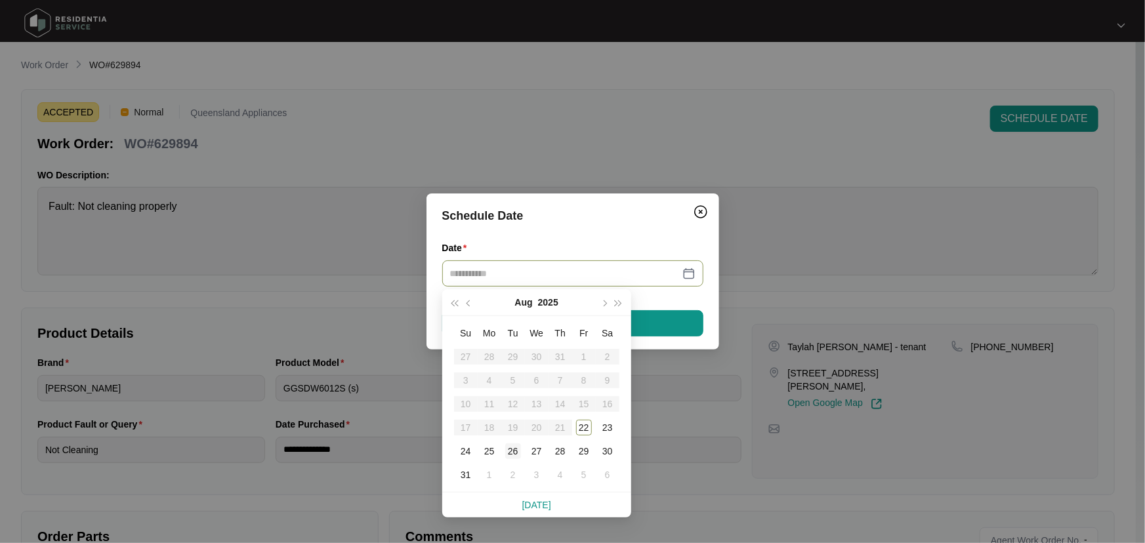
type input "**********"
click at [512, 449] on div "26" at bounding box center [513, 452] width 16 height 16
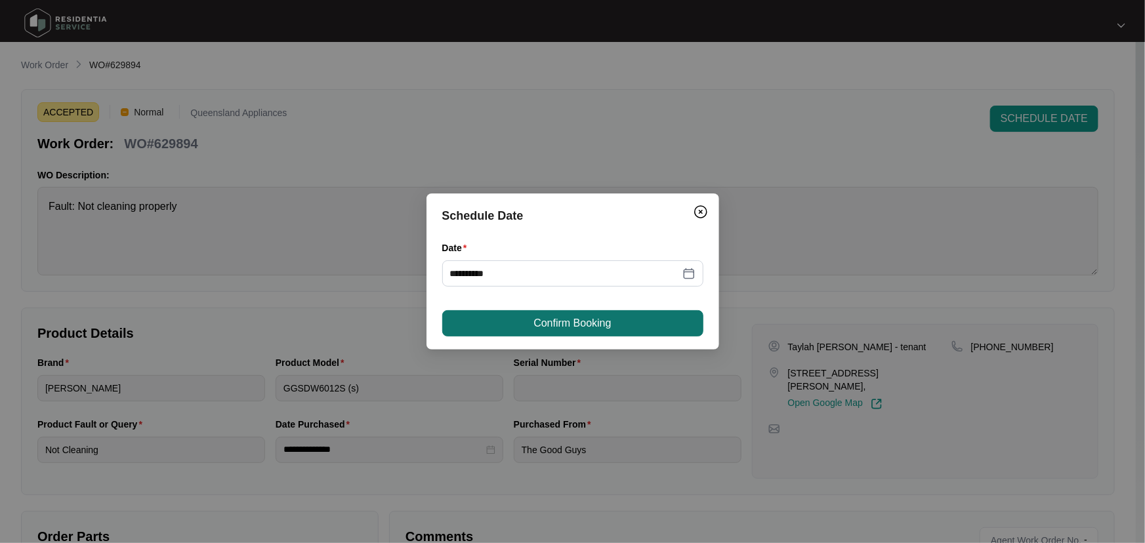
click at [629, 328] on button "Confirm Booking" at bounding box center [572, 323] width 261 height 26
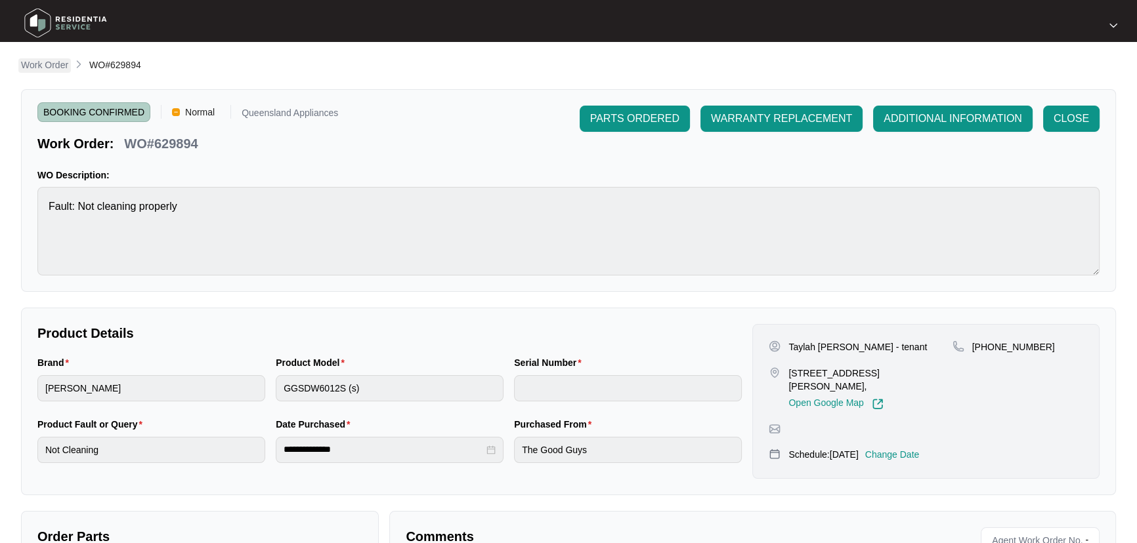
click at [38, 67] on p "Work Order" at bounding box center [44, 64] width 47 height 13
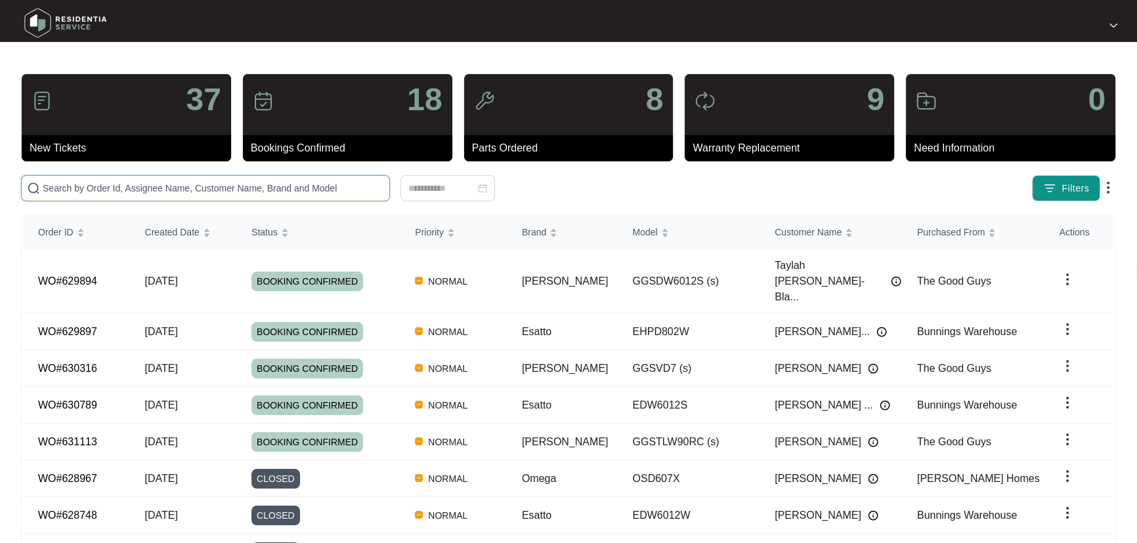
click at [270, 181] on input "text" at bounding box center [213, 188] width 341 height 14
paste input "629889"
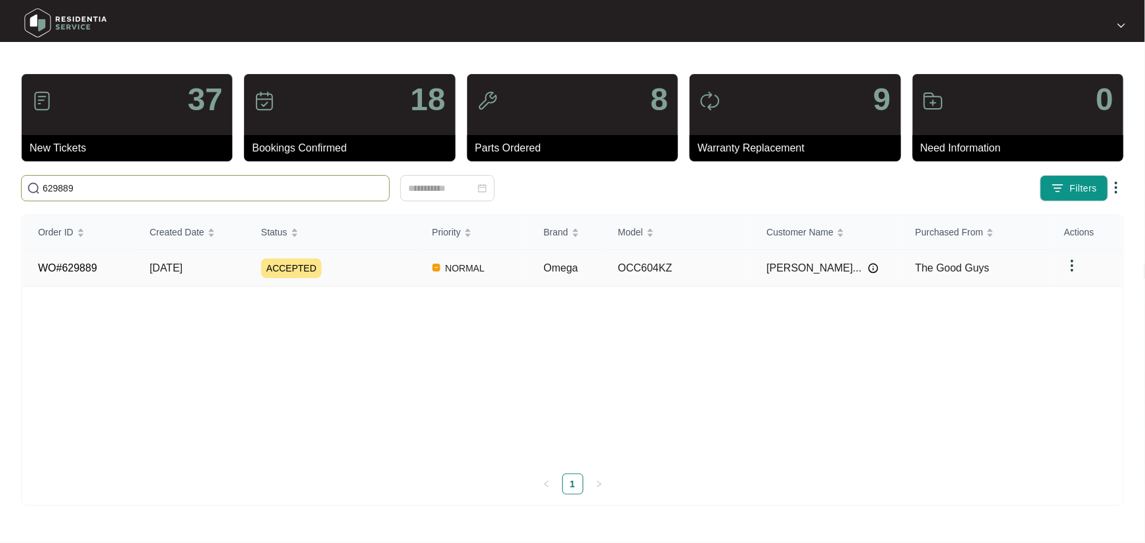
type input "629889"
click at [357, 261] on div "ACCEPTED" at bounding box center [339, 269] width 156 height 20
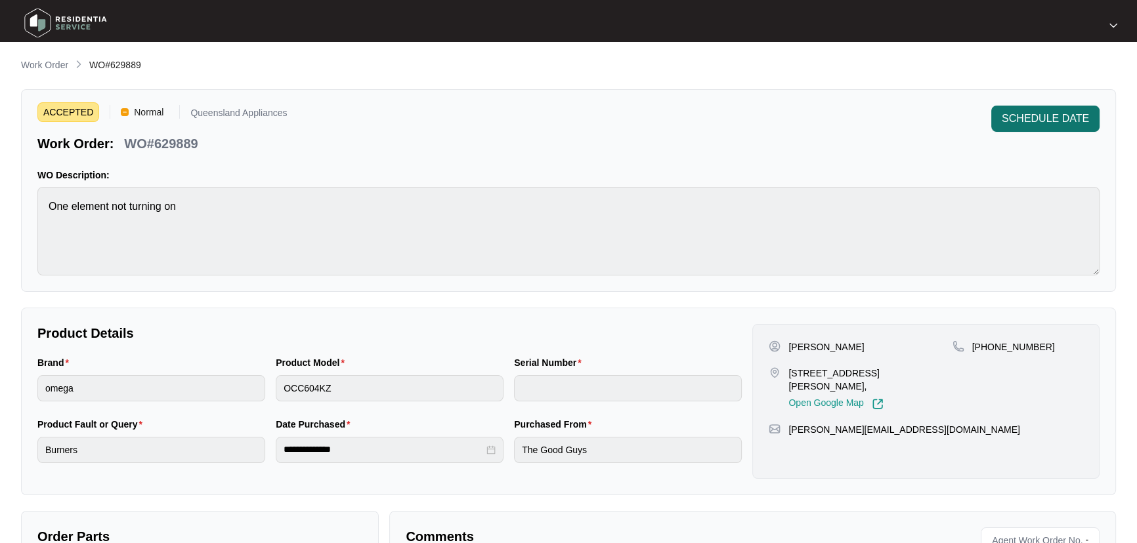
click at [1064, 112] on span "SCHEDULE DATE" at bounding box center [1044, 119] width 87 height 16
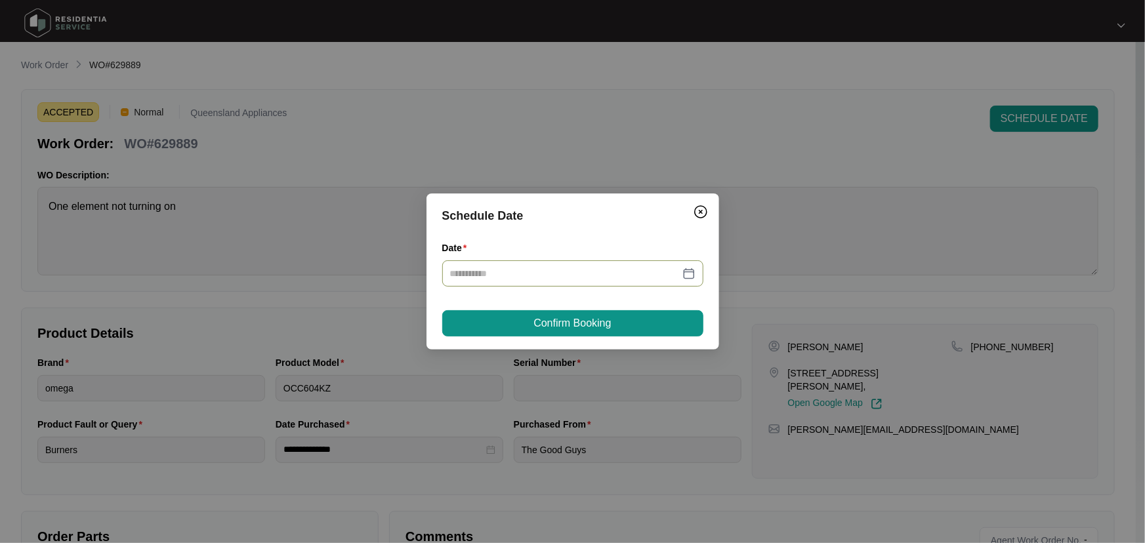
click at [689, 273] on div at bounding box center [572, 273] width 245 height 14
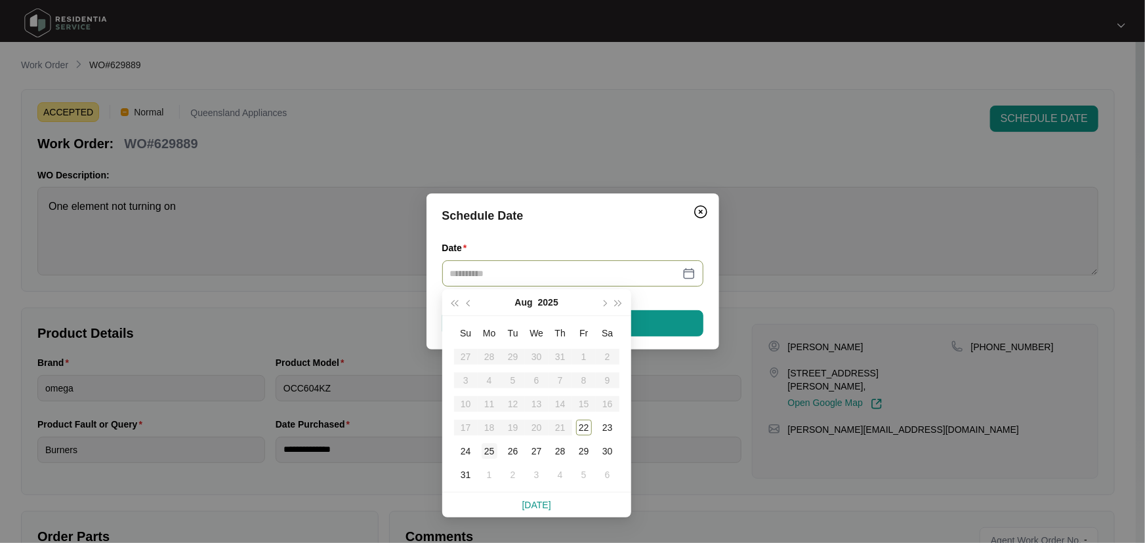
type input "**********"
drag, startPoint x: 488, startPoint y: 449, endPoint x: 548, endPoint y: 376, distance: 94.6
click at [488, 448] on div "25" at bounding box center [490, 452] width 16 height 16
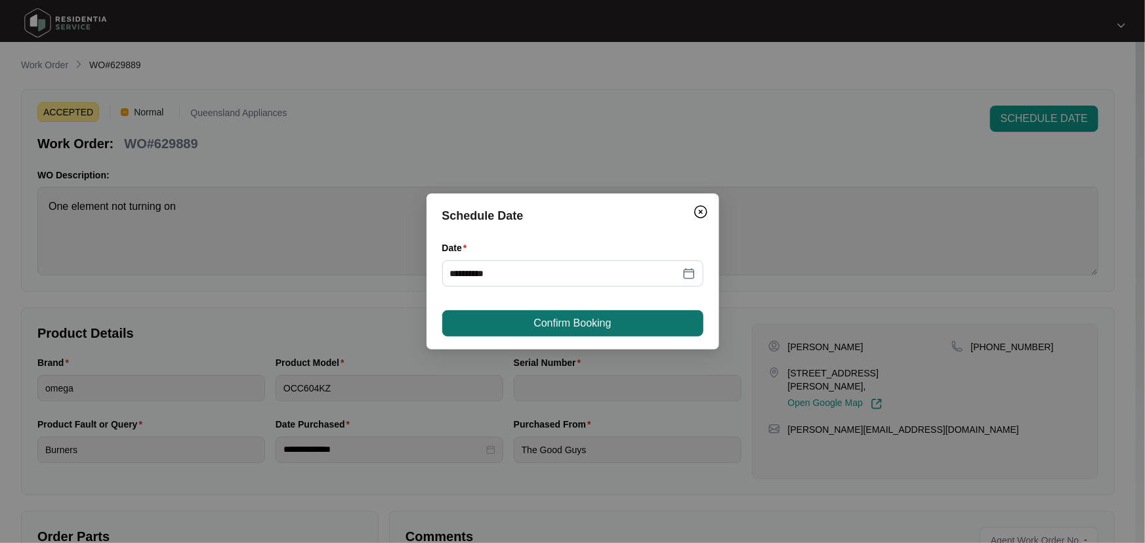
click at [606, 326] on span "Confirm Booking" at bounding box center [572, 324] width 77 height 16
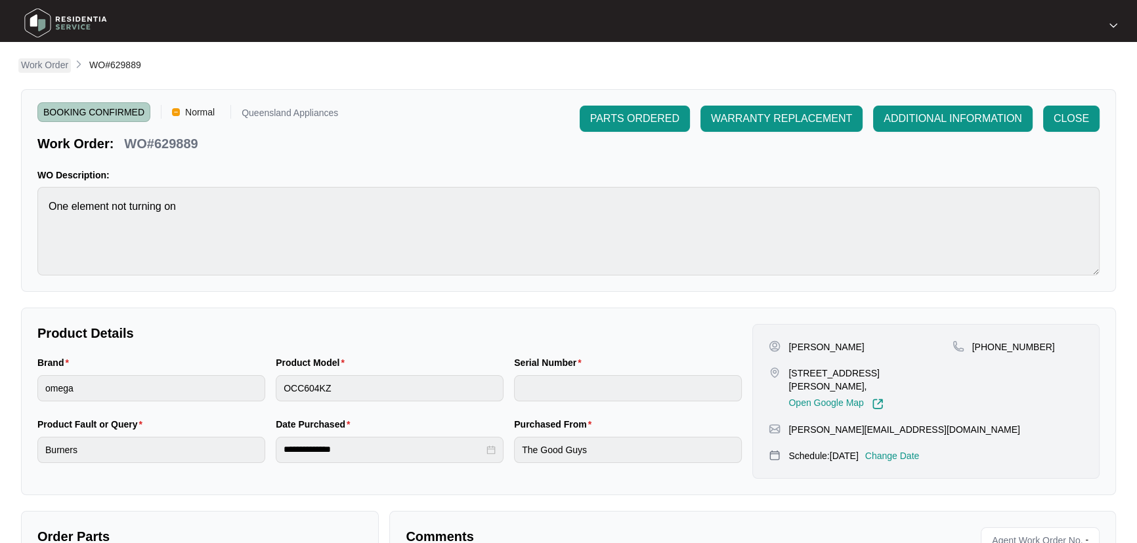
click at [28, 60] on p "Work Order" at bounding box center [44, 64] width 47 height 13
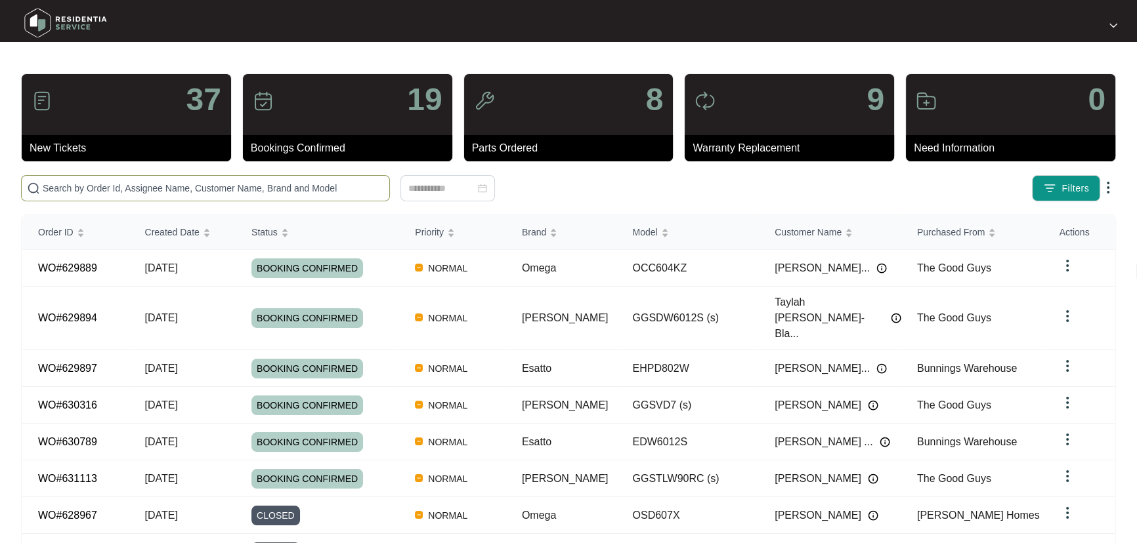
click at [294, 184] on input "text" at bounding box center [213, 188] width 341 height 14
paste input "629835"
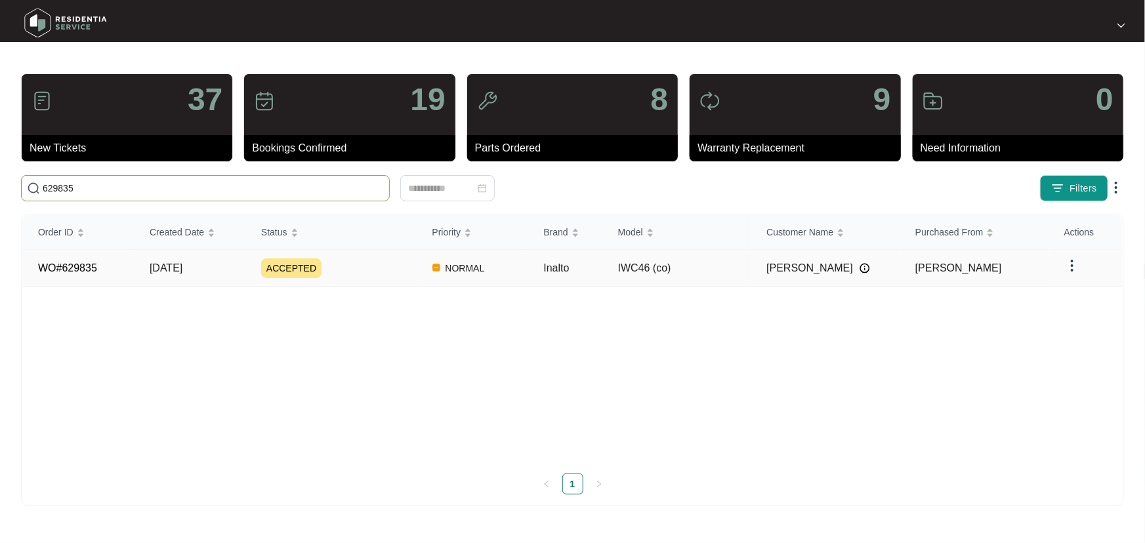
type input "629835"
click at [390, 262] on div "ACCEPTED" at bounding box center [339, 269] width 156 height 20
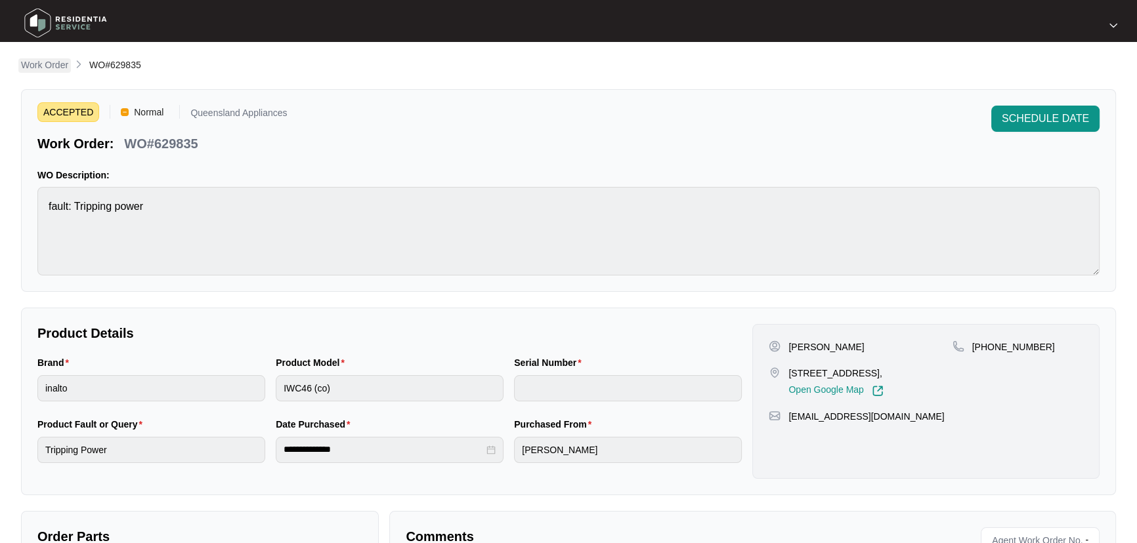
click at [51, 65] on p "Work Order" at bounding box center [44, 64] width 47 height 13
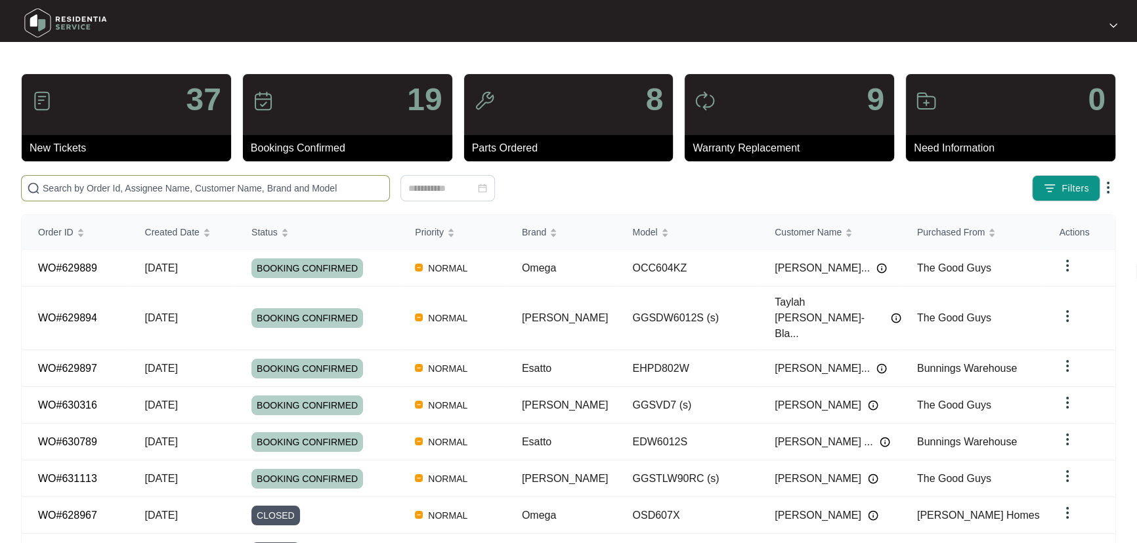
click at [301, 182] on input "text" at bounding box center [213, 188] width 341 height 14
paste input "629493"
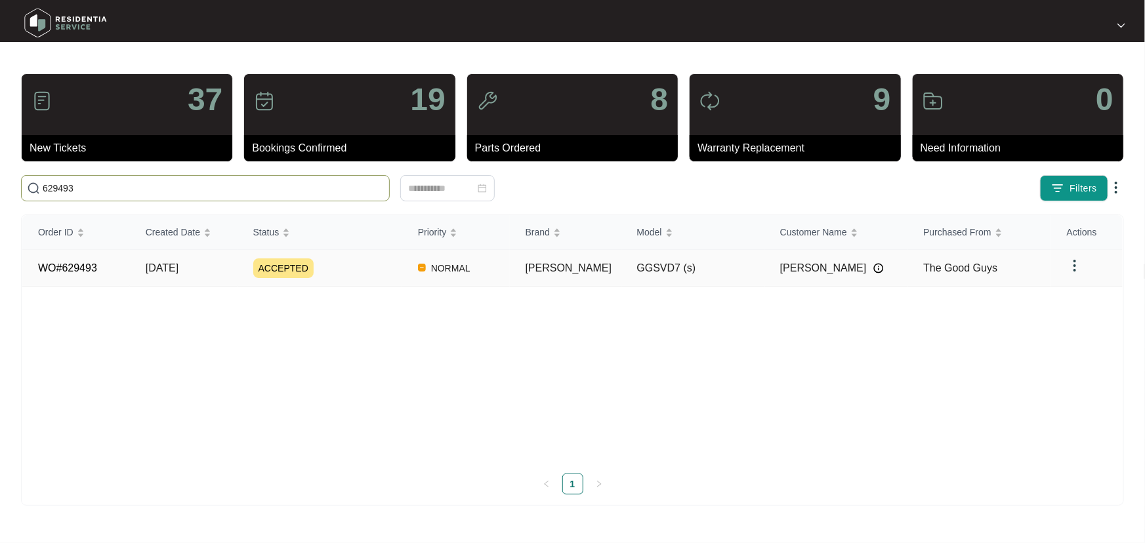
type input "629493"
click at [390, 271] on div "ACCEPTED" at bounding box center [327, 269] width 149 height 20
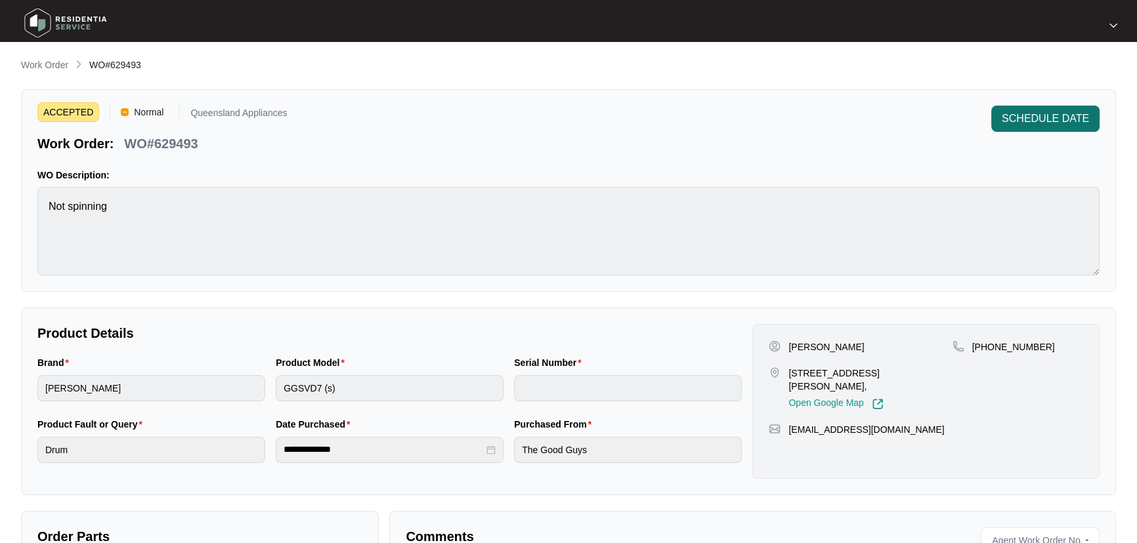
click at [1043, 115] on span "SCHEDULE DATE" at bounding box center [1044, 119] width 87 height 16
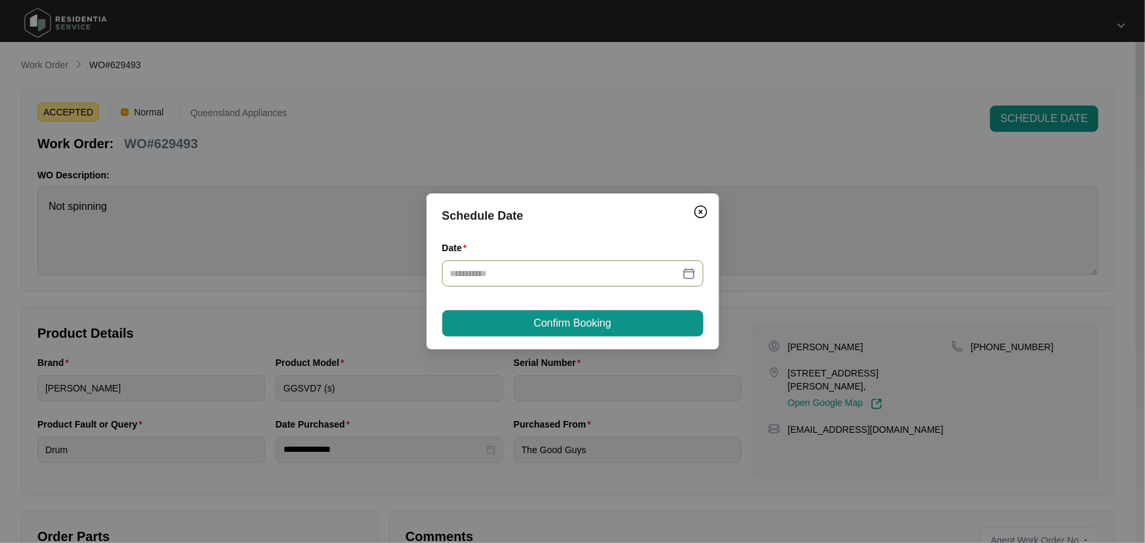
click at [690, 273] on div at bounding box center [572, 273] width 245 height 14
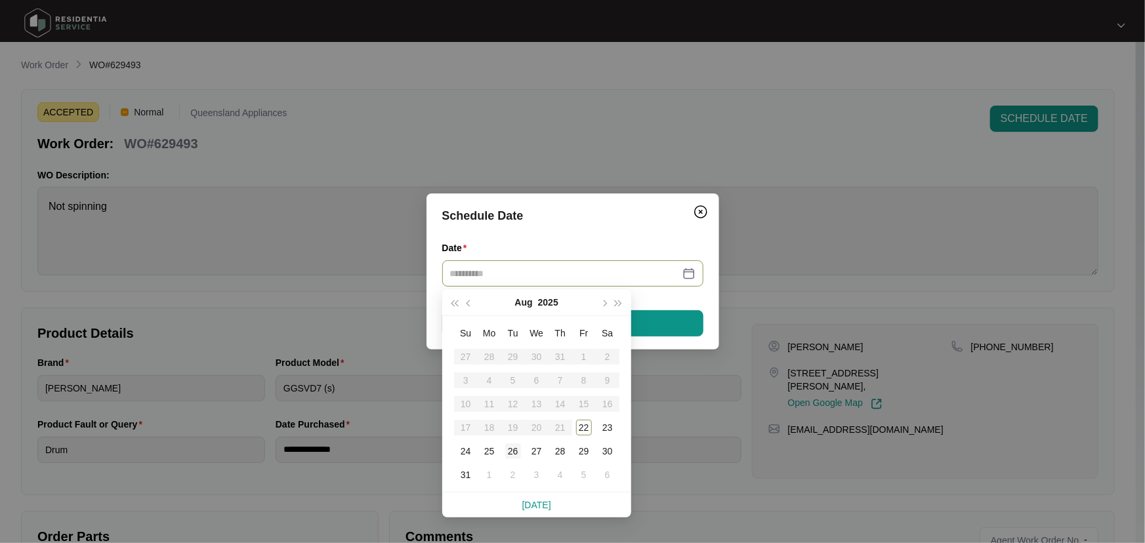
type input "**********"
click at [516, 447] on div "26" at bounding box center [513, 452] width 16 height 16
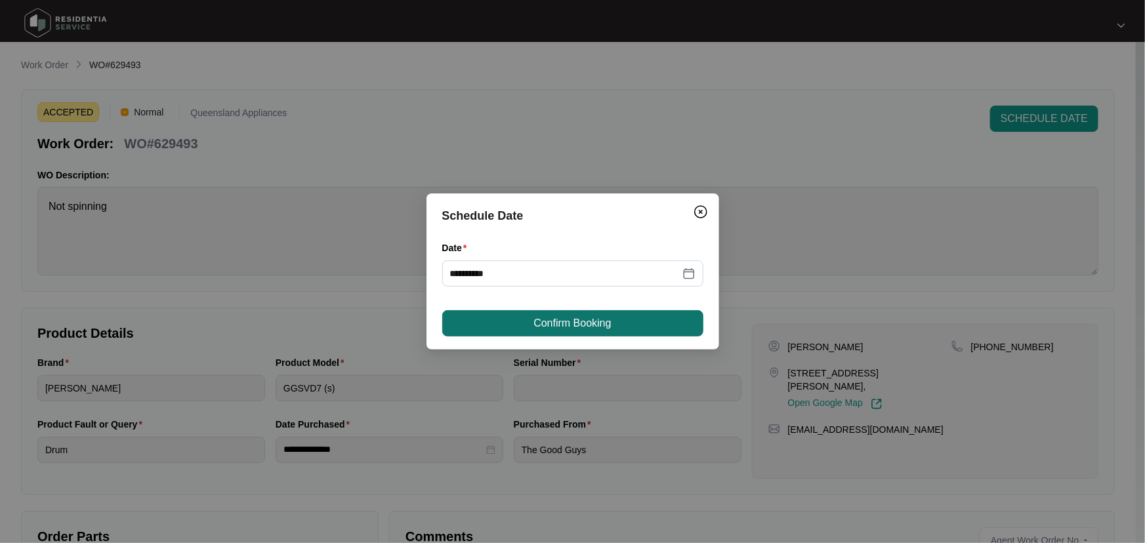
click at [648, 314] on button "Confirm Booking" at bounding box center [572, 323] width 261 height 26
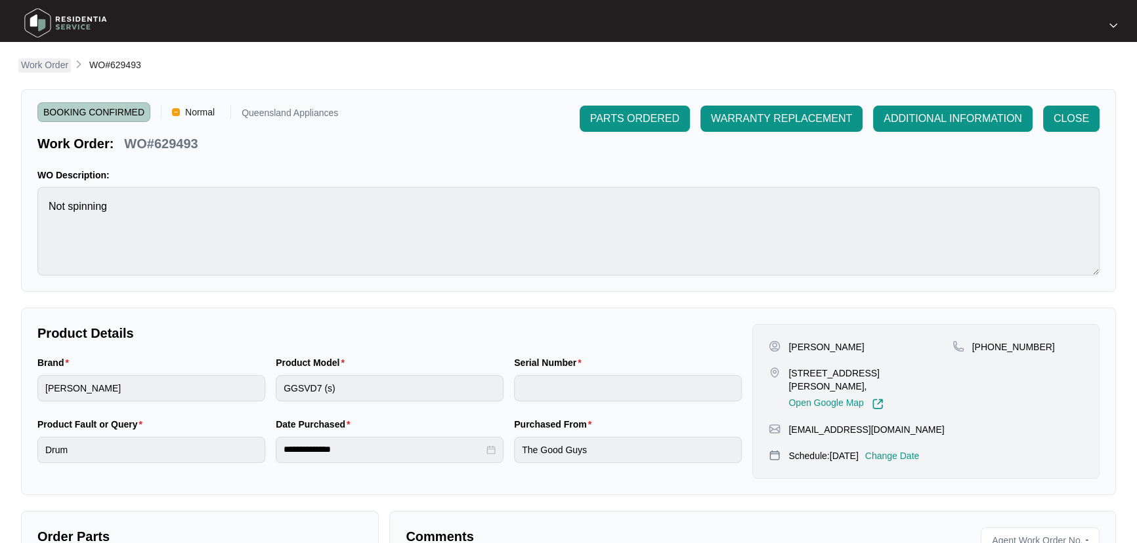
click at [42, 64] on p "Work Order" at bounding box center [44, 64] width 47 height 13
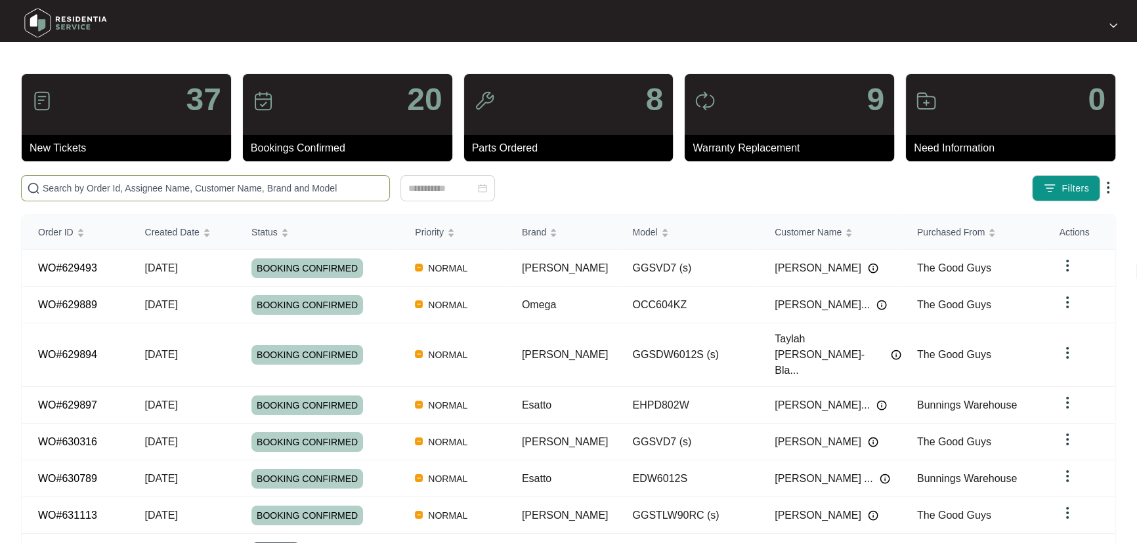
click at [292, 192] on input "text" at bounding box center [213, 188] width 341 height 14
paste input "629261"
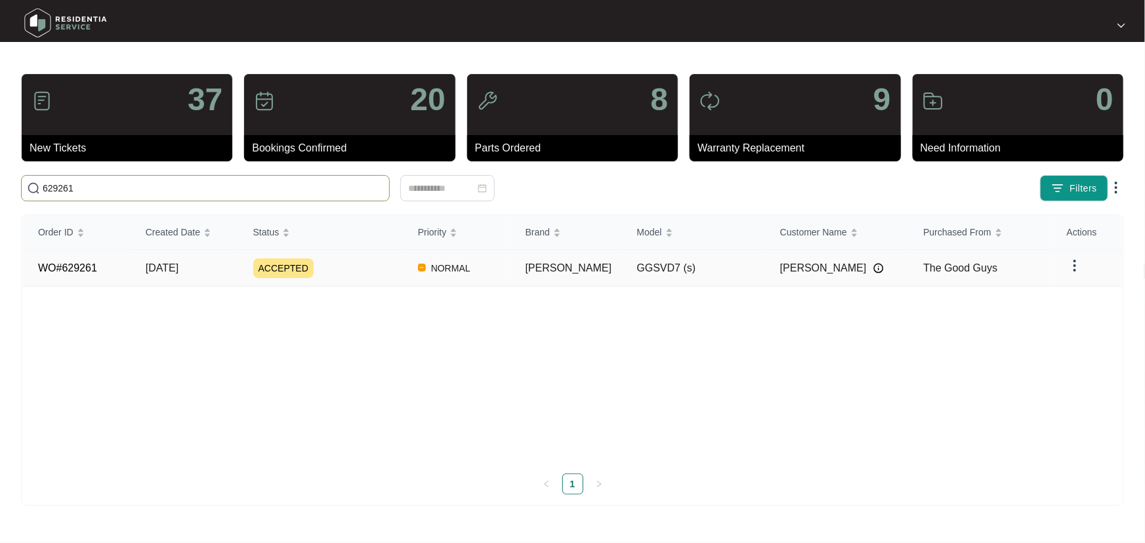
type input "629261"
click at [369, 259] on div "ACCEPTED" at bounding box center [327, 269] width 149 height 20
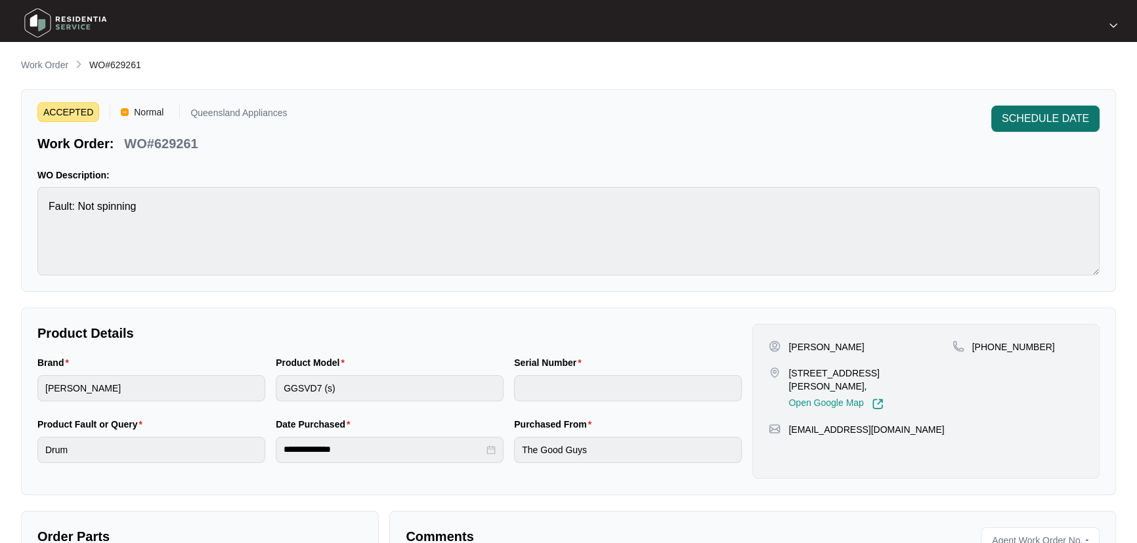
click at [1044, 111] on span "SCHEDULE DATE" at bounding box center [1044, 119] width 87 height 16
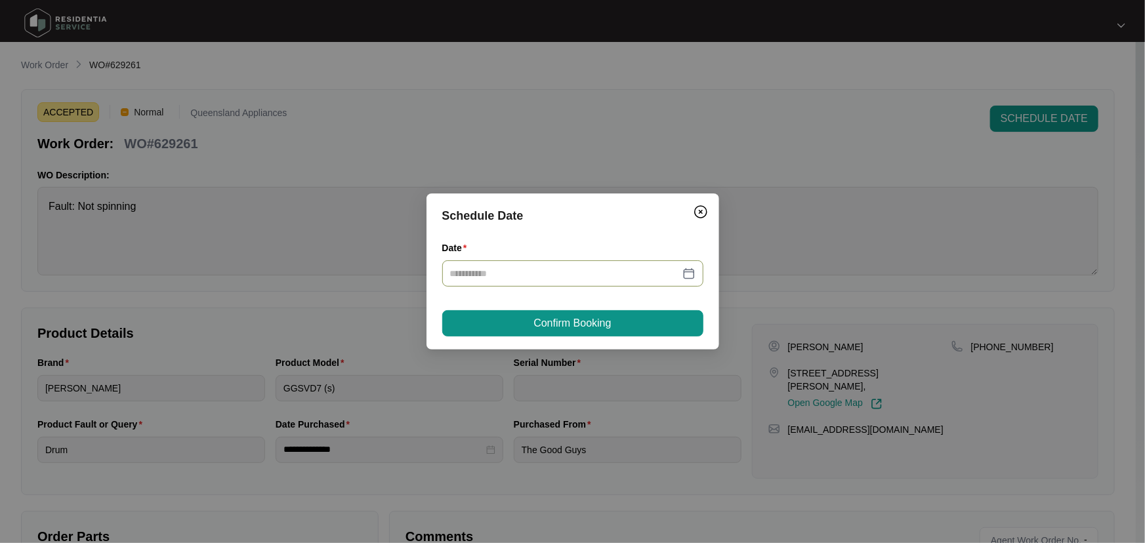
click at [690, 267] on div at bounding box center [572, 273] width 245 height 14
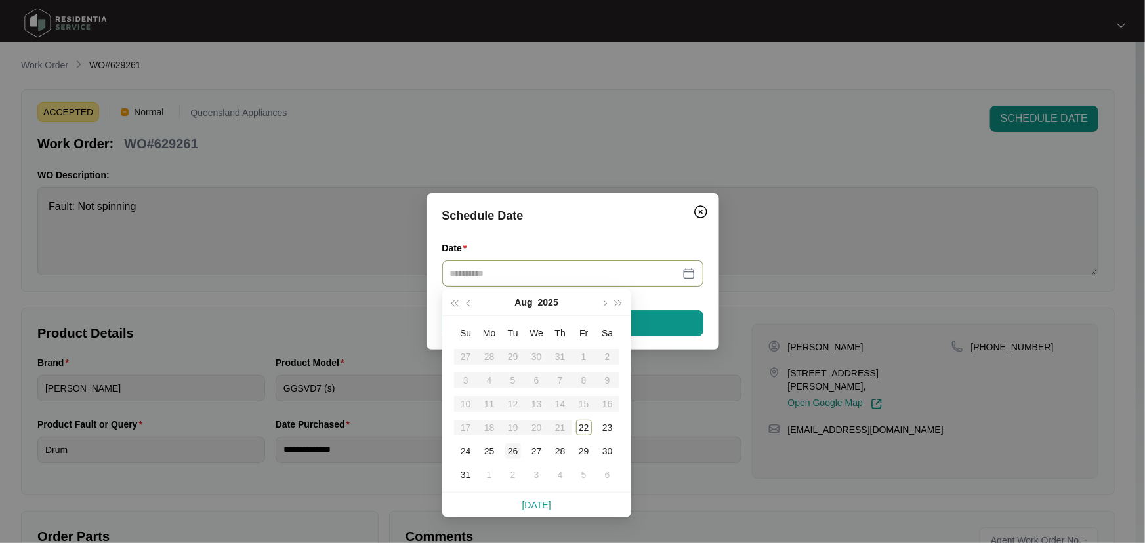
type input "**********"
drag, startPoint x: 511, startPoint y: 450, endPoint x: 553, endPoint y: 389, distance: 74.1
click at [511, 450] on div "26" at bounding box center [513, 452] width 16 height 16
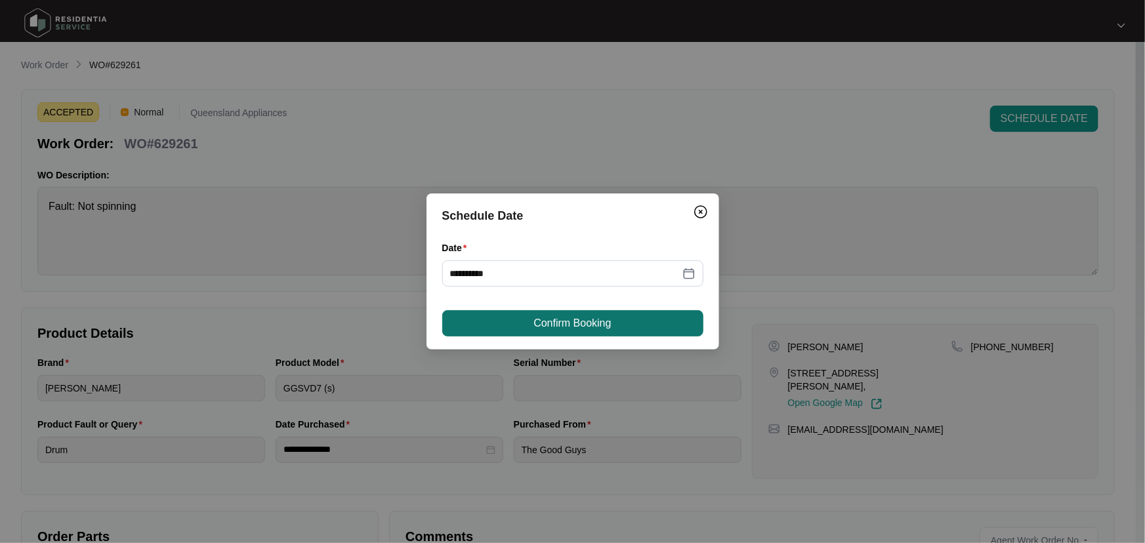
click at [637, 314] on button "Confirm Booking" at bounding box center [572, 323] width 261 height 26
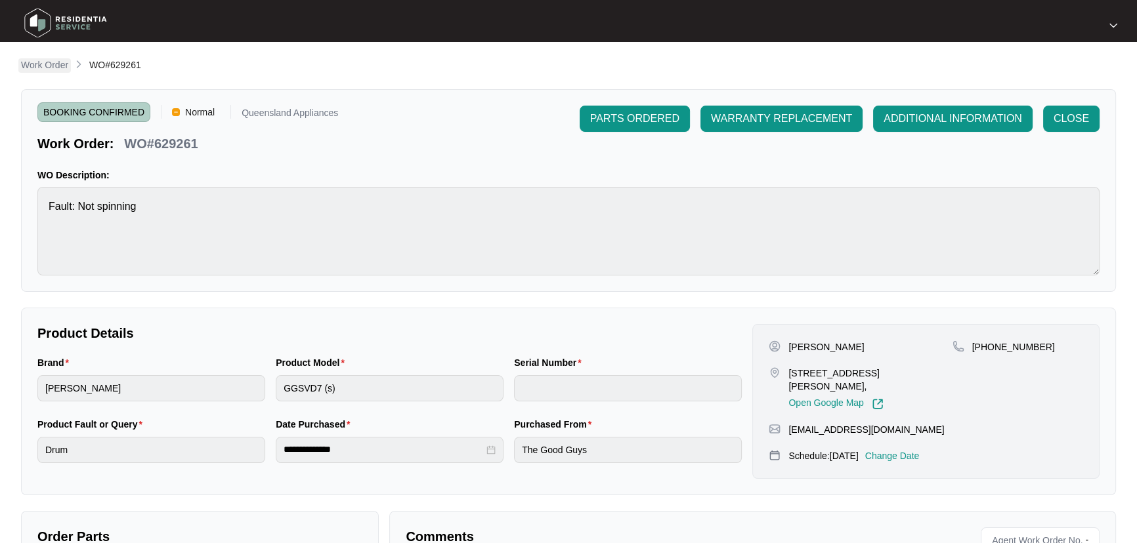
click at [45, 68] on p "Work Order" at bounding box center [44, 64] width 47 height 13
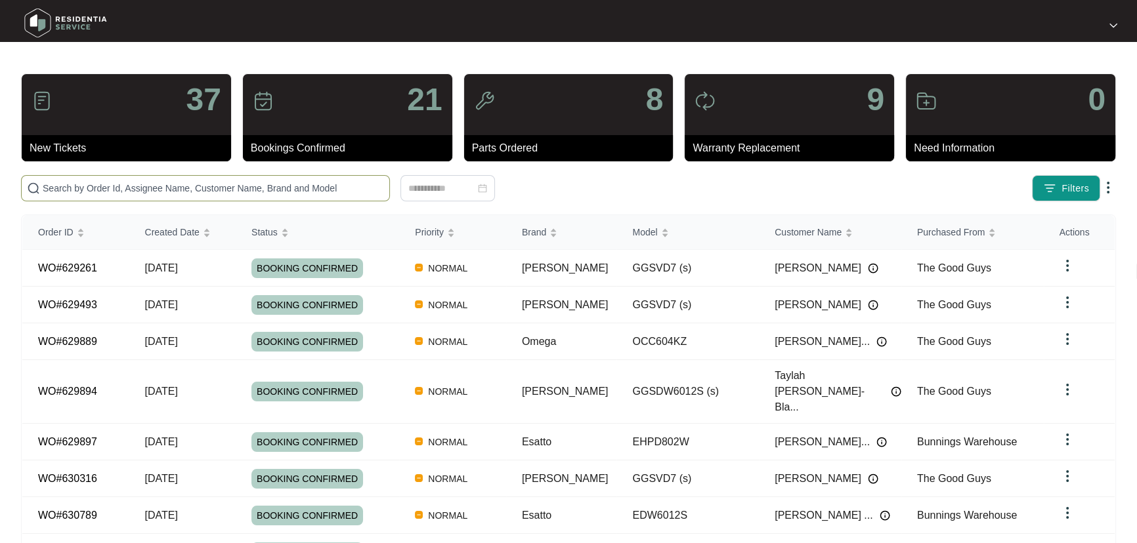
click at [215, 194] on input "text" at bounding box center [213, 188] width 341 height 14
paste input "629248"
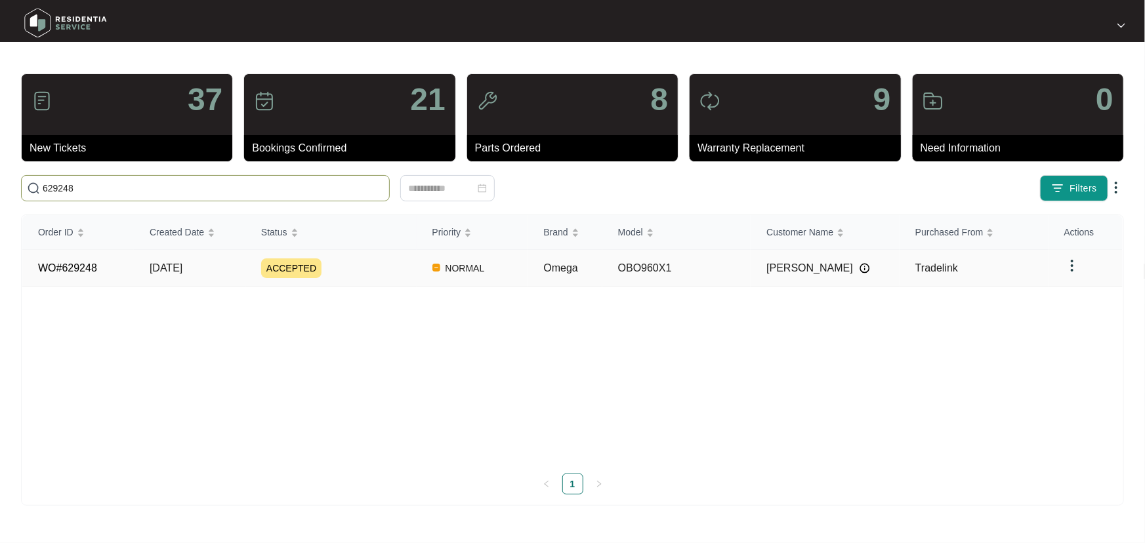
type input "629248"
click at [373, 256] on td "ACCEPTED" at bounding box center [330, 268] width 171 height 37
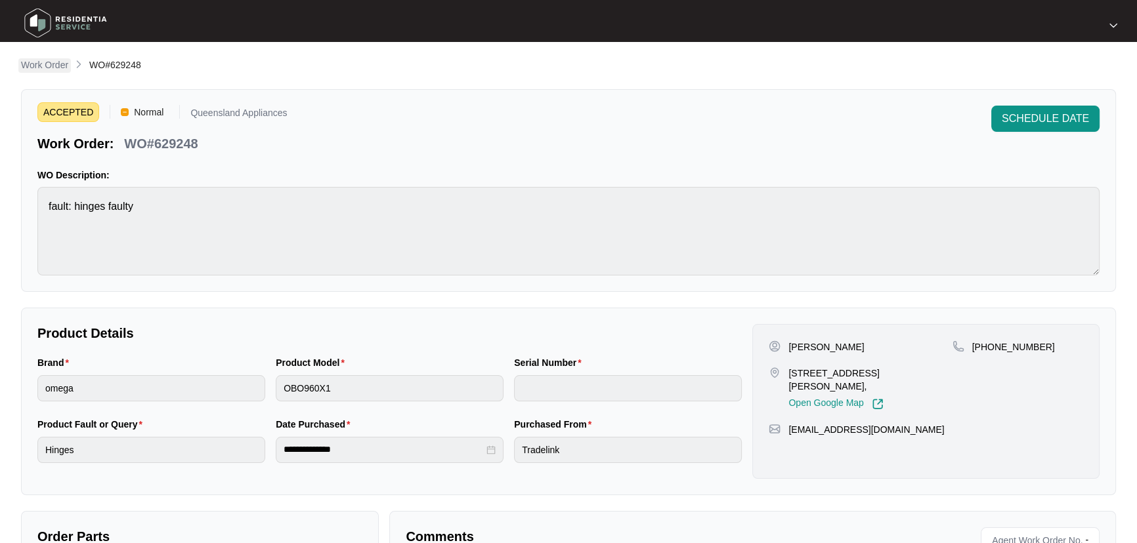
click at [54, 70] on p "Work Order" at bounding box center [44, 64] width 47 height 13
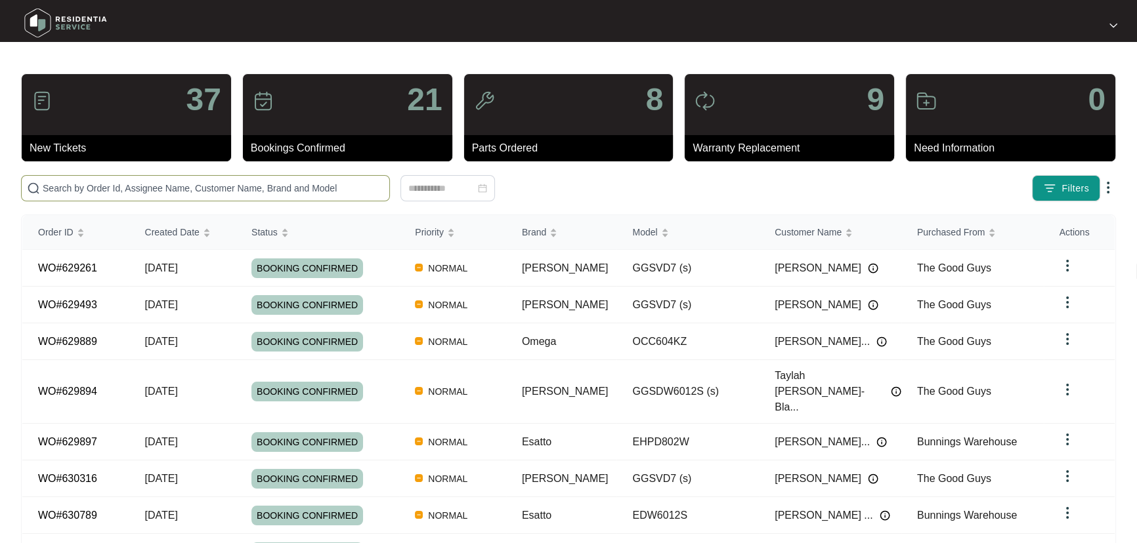
click at [313, 183] on input "text" at bounding box center [213, 188] width 341 height 14
paste input "628741"
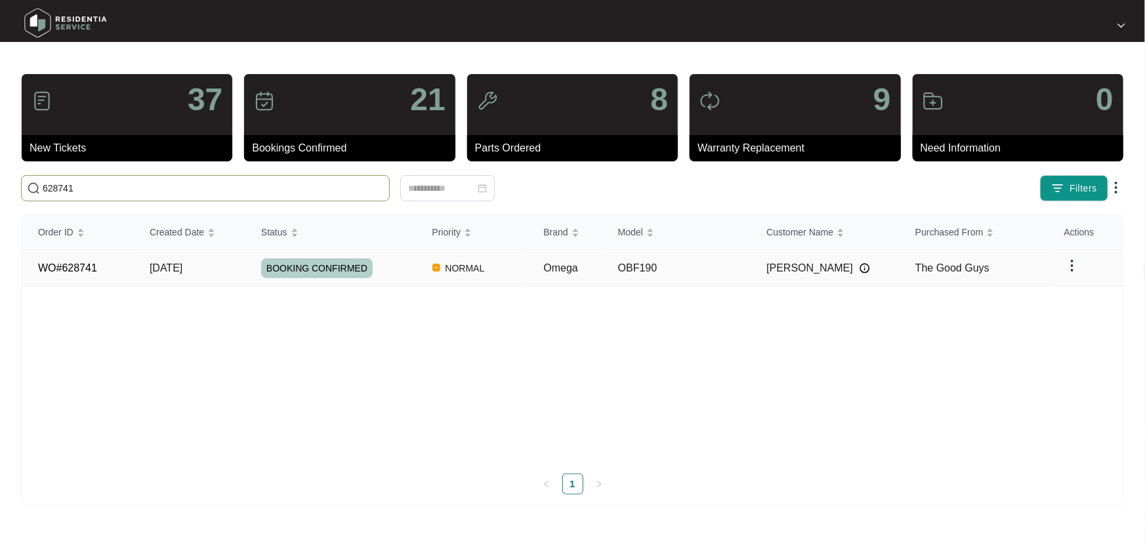
type input "628741"
click at [391, 272] on div "BOOKING CONFIRMED" at bounding box center [339, 269] width 156 height 20
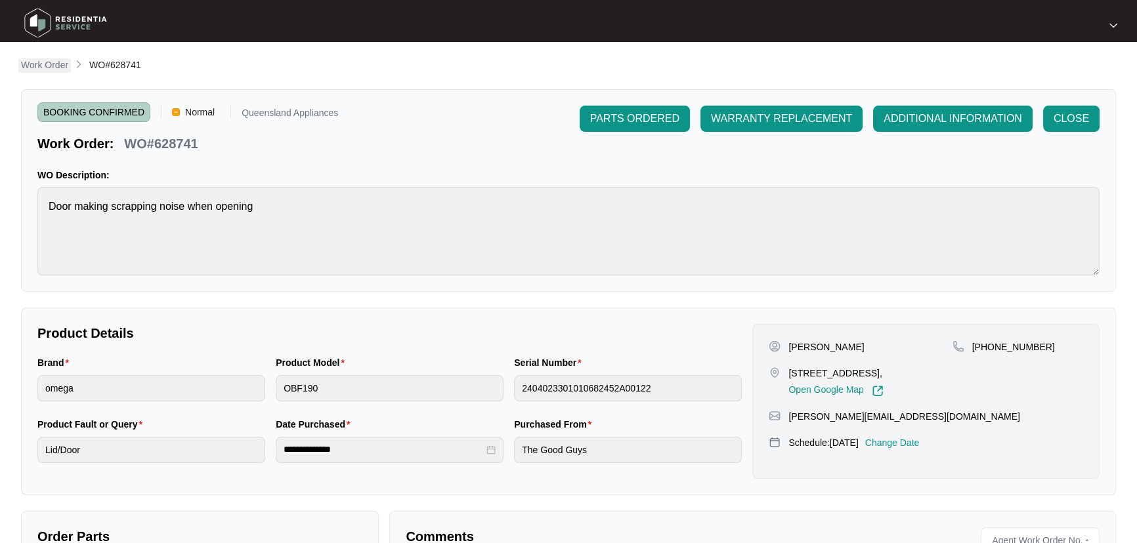
click at [47, 60] on p "Work Order" at bounding box center [44, 64] width 47 height 13
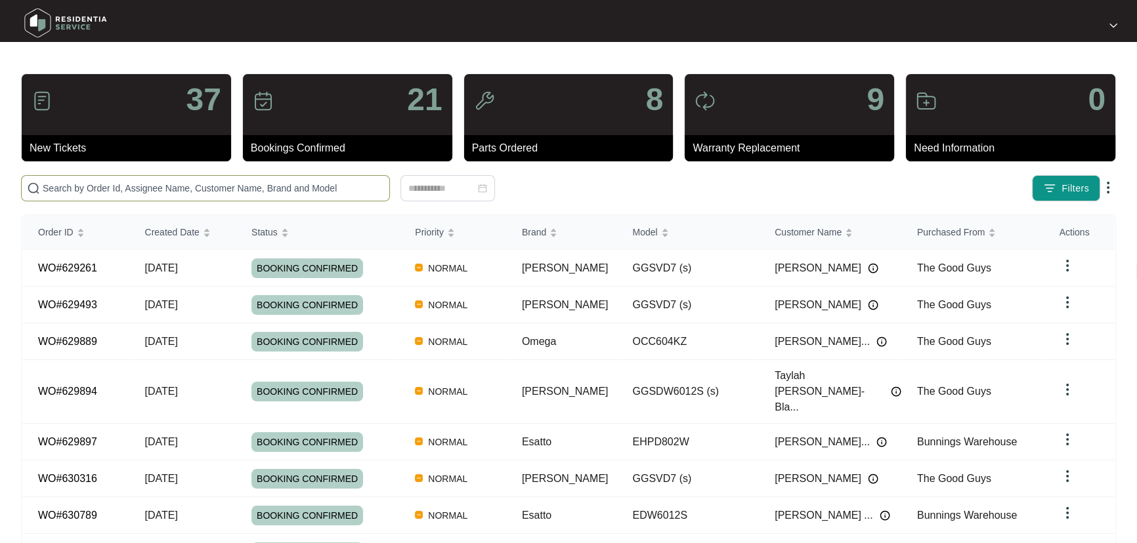
click at [274, 190] on input "text" at bounding box center [213, 188] width 341 height 14
paste input "628587"
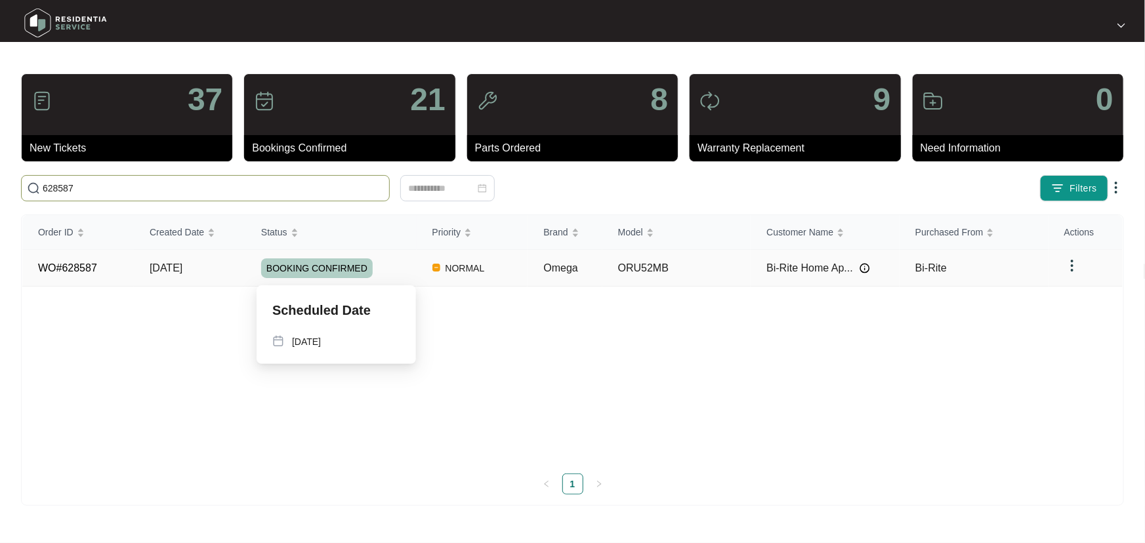
type input "628587"
click at [406, 270] on div "BOOKING CONFIRMED" at bounding box center [339, 269] width 156 height 20
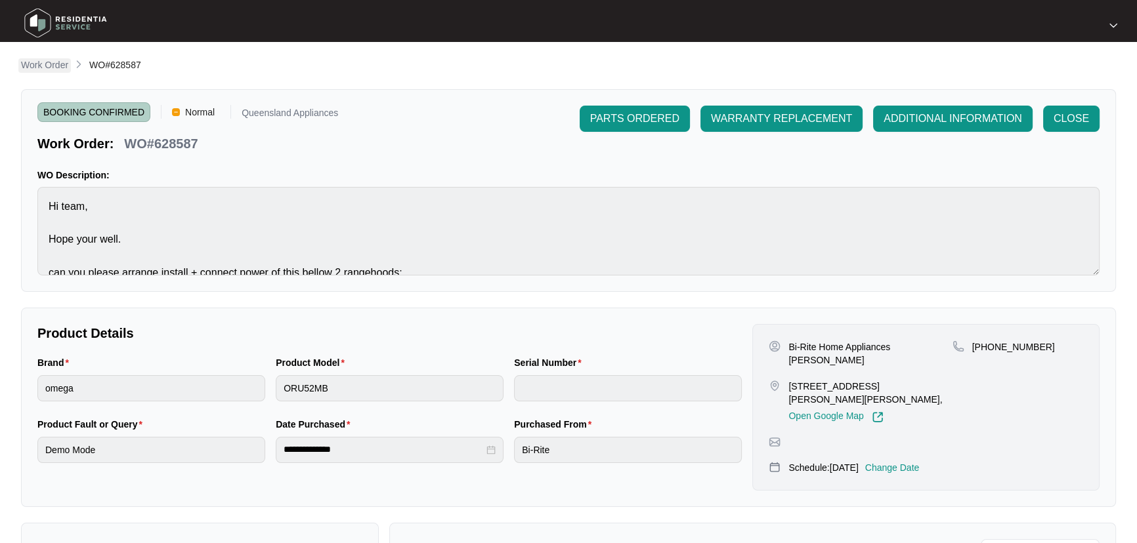
click at [47, 65] on p "Work Order" at bounding box center [44, 64] width 47 height 13
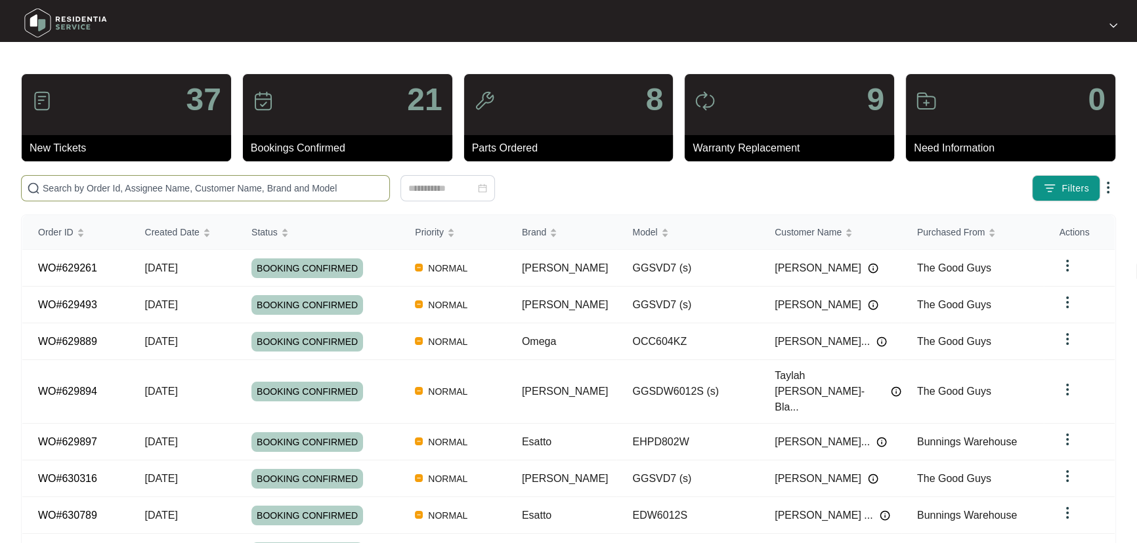
click at [277, 188] on input "text" at bounding box center [213, 188] width 341 height 14
paste input "628735"
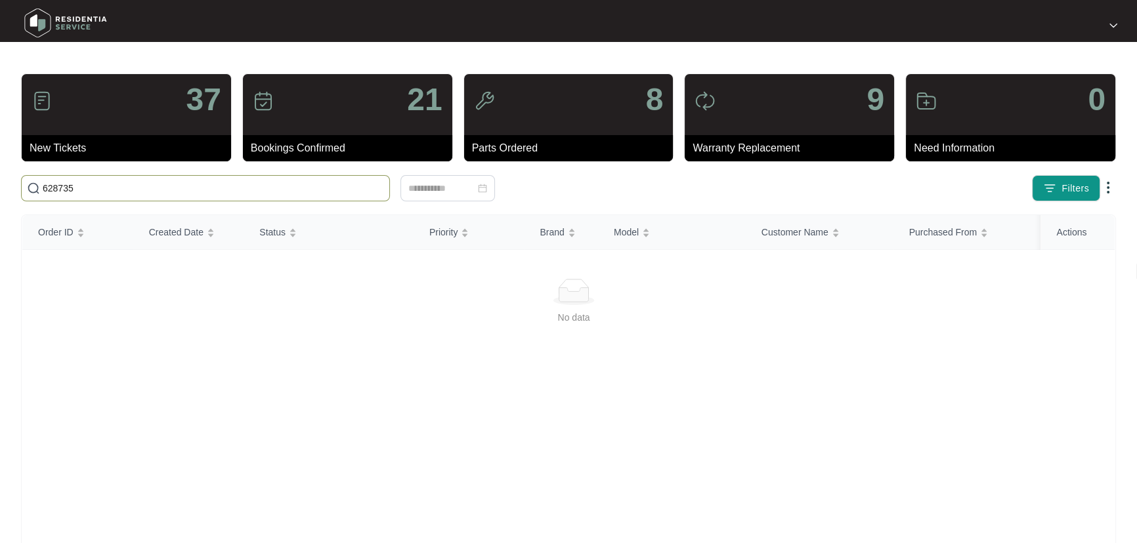
drag, startPoint x: 67, startPoint y: 188, endPoint x: 2, endPoint y: 197, distance: 65.5
click at [0, 194] on main "37 New Tickets 21 Bookings Confirmed 8 Parts Ordered 9 Warranty Replacement 0 N…" at bounding box center [568, 309] width 1137 height 618
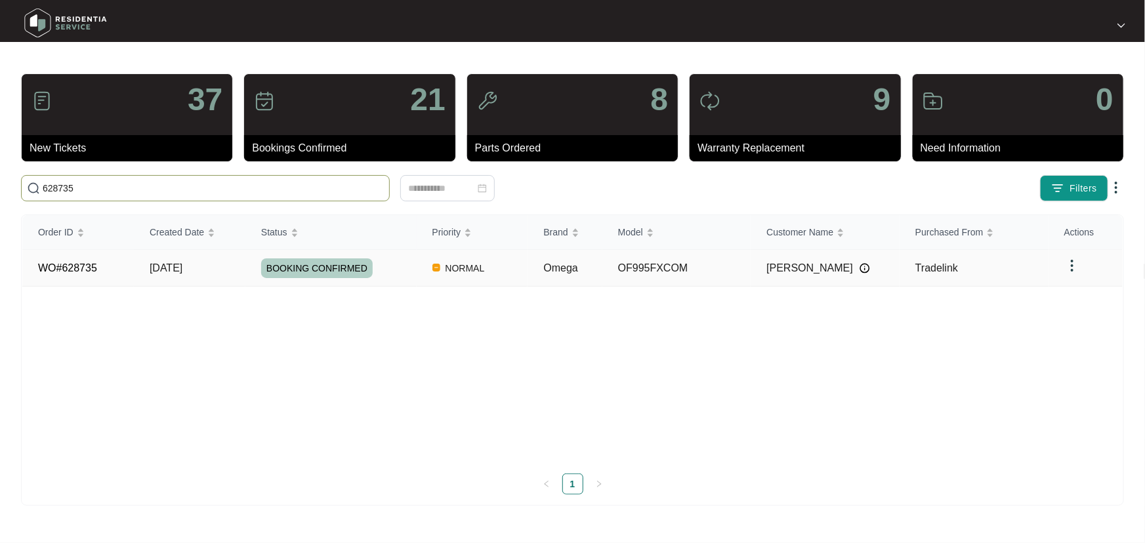
type input "628735"
click at [391, 272] on div "BOOKING CONFIRMED" at bounding box center [339, 269] width 156 height 20
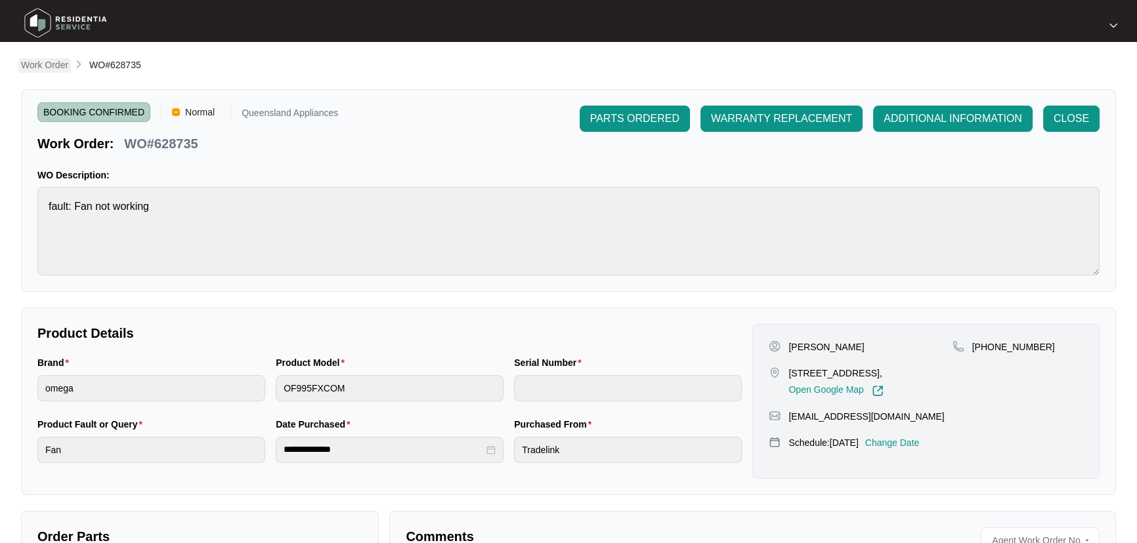
click at [65, 63] on p "Work Order" at bounding box center [44, 64] width 47 height 13
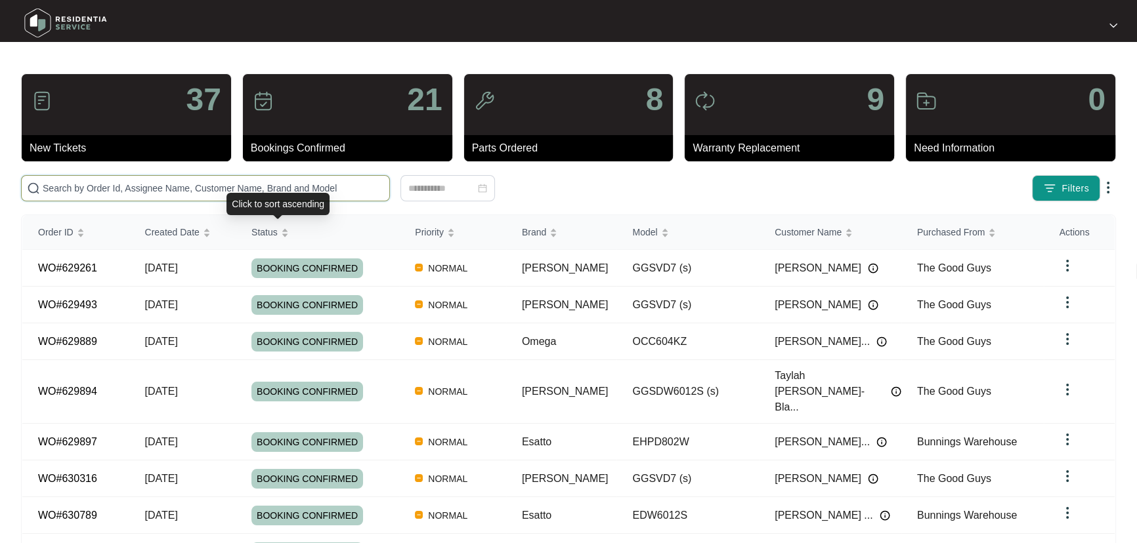
click at [299, 186] on input "text" at bounding box center [213, 188] width 341 height 14
paste input "628523"
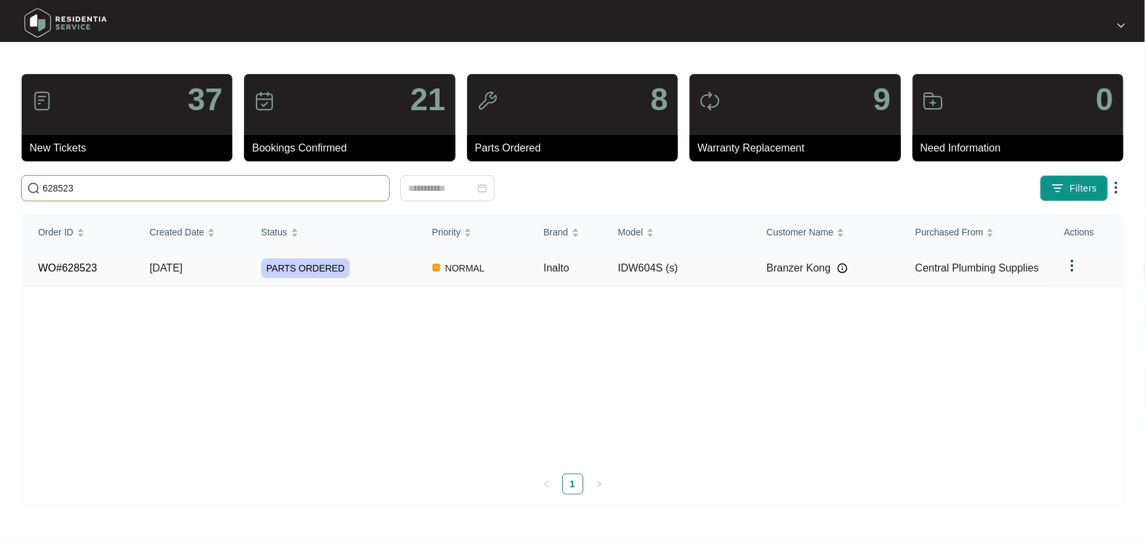
type input "628523"
click at [368, 269] on div "PARTS ORDERED" at bounding box center [339, 269] width 156 height 20
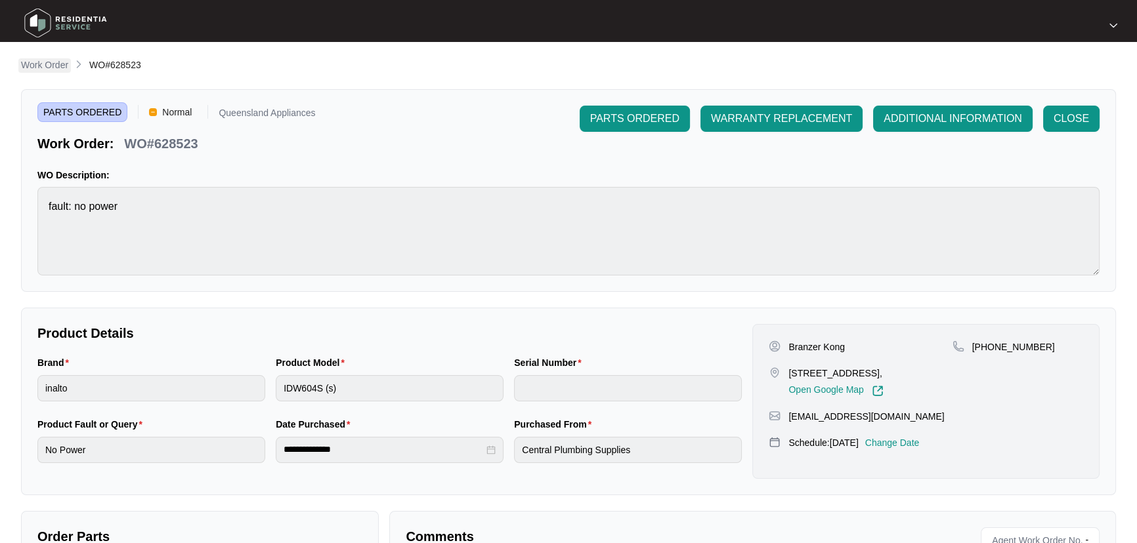
click at [49, 62] on p "Work Order" at bounding box center [44, 64] width 47 height 13
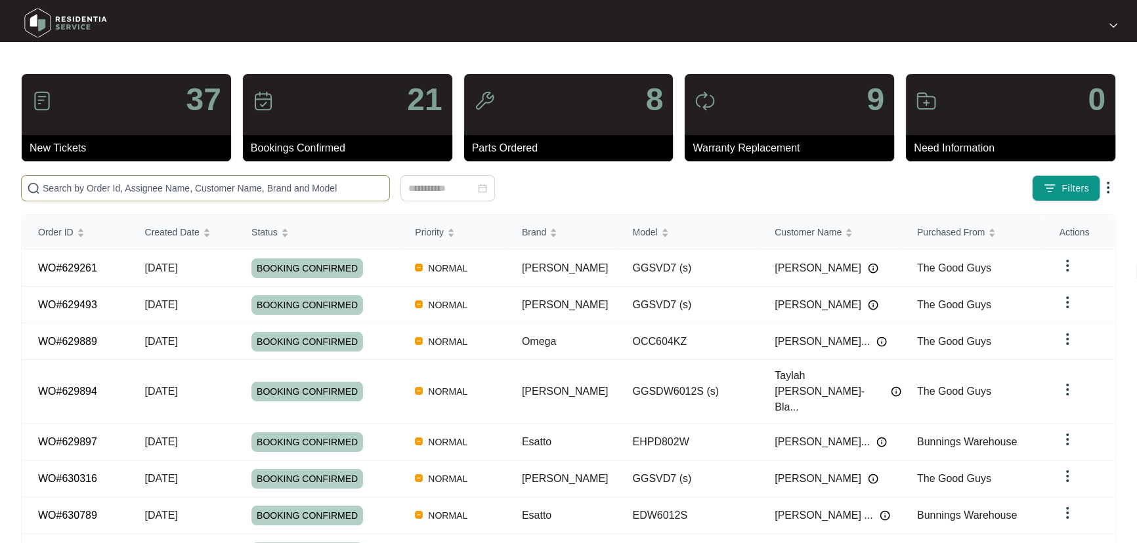
click at [338, 192] on input "text" at bounding box center [213, 188] width 341 height 14
paste input "628355"
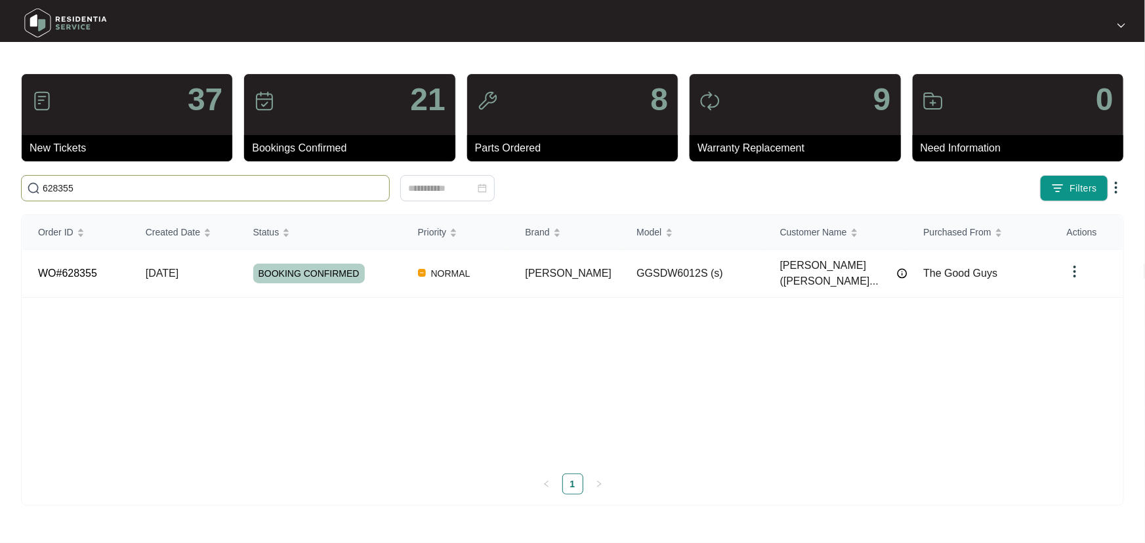
drag, startPoint x: 104, startPoint y: 188, endPoint x: 0, endPoint y: 177, distance: 104.3
click at [0, 177] on main "37 New Tickets 21 Bookings Confirmed 8 Parts Ordered 9 Warranty Replacement 0 N…" at bounding box center [572, 271] width 1145 height 543
paste input "4229"
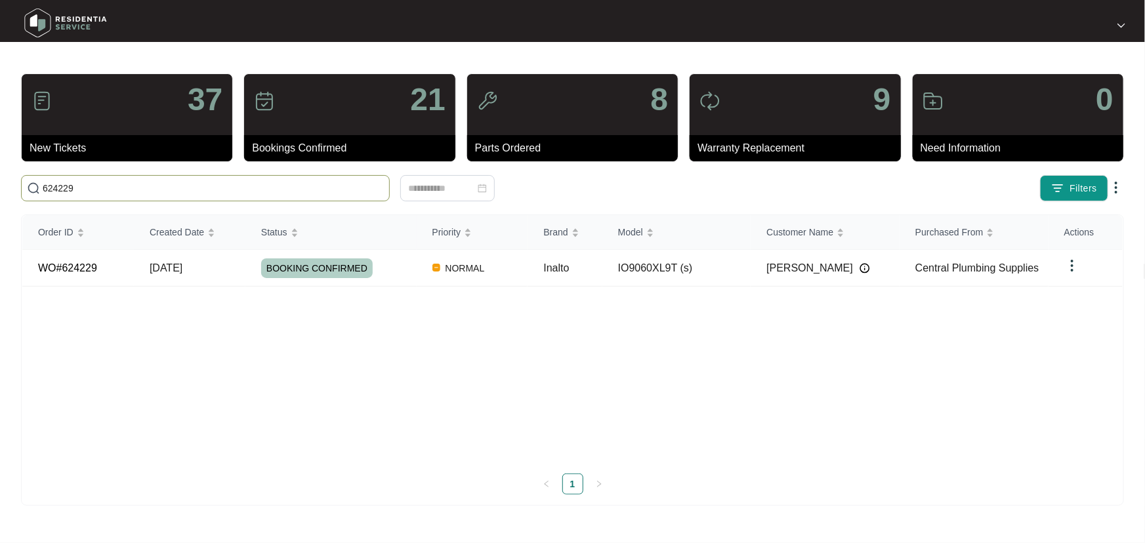
click at [107, 196] on span "624229" at bounding box center [205, 188] width 369 height 26
drag, startPoint x: 129, startPoint y: 186, endPoint x: 0, endPoint y: 179, distance: 128.8
click at [0, 179] on main "37 New Tickets 21 Bookings Confirmed 8 Parts Ordered 9 Warranty Replacement 0 N…" at bounding box center [572, 271] width 1145 height 543
paste input "0210"
type input "620210"
